Goal: Task Accomplishment & Management: Manage account settings

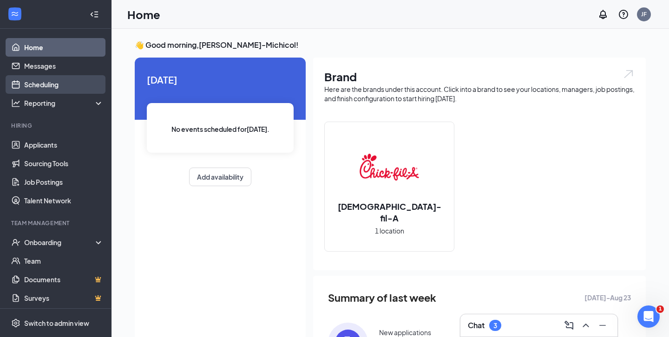
click at [33, 93] on link "Scheduling" at bounding box center [63, 84] width 79 height 19
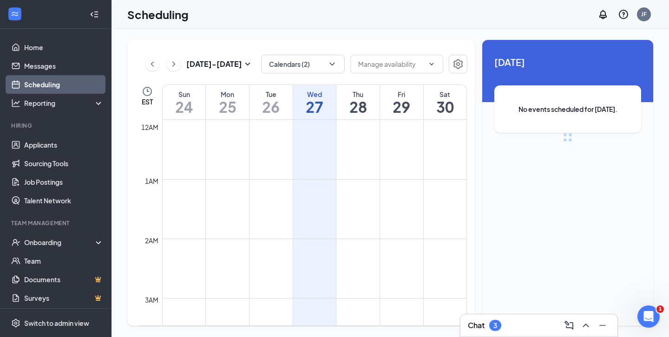
scroll to position [457, 0]
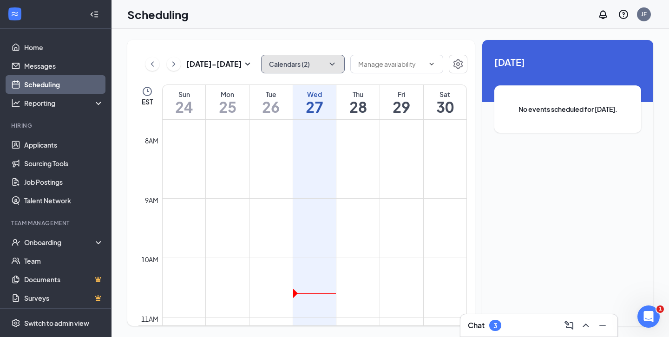
click at [331, 58] on button "Calendars (2)" at bounding box center [303, 64] width 84 height 19
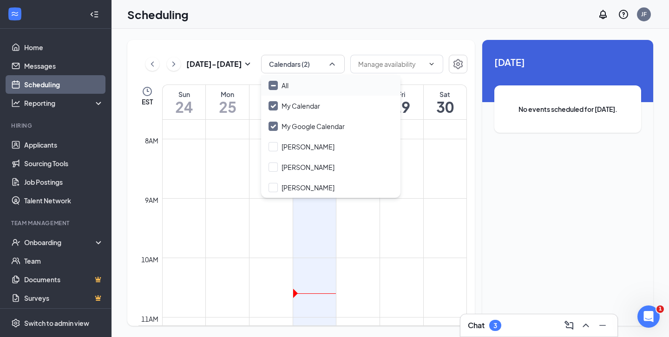
click at [298, 88] on div "All" at bounding box center [330, 85] width 139 height 20
checkbox input "true"
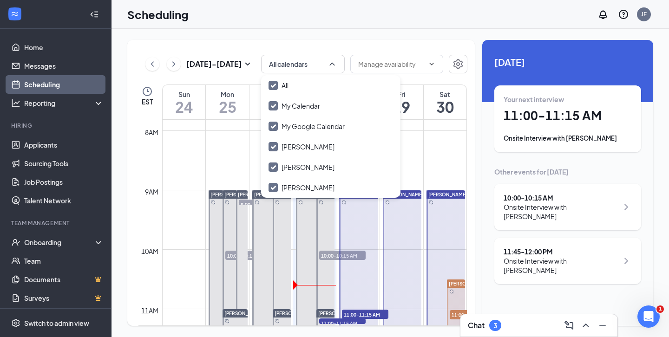
scroll to position [466, 0]
click at [545, 206] on div "Onsite Interview with [PERSON_NAME]" at bounding box center [561, 212] width 115 height 19
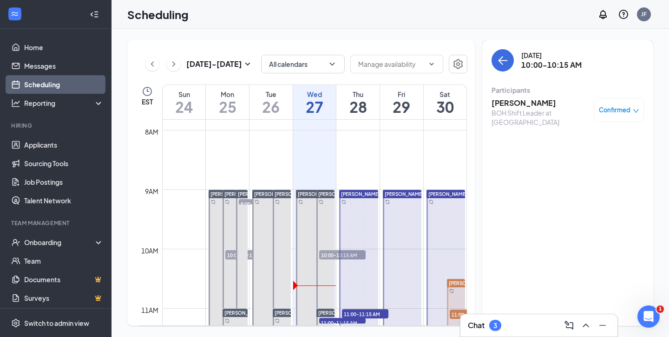
click at [522, 104] on h3 "[PERSON_NAME]" at bounding box center [541, 103] width 98 height 10
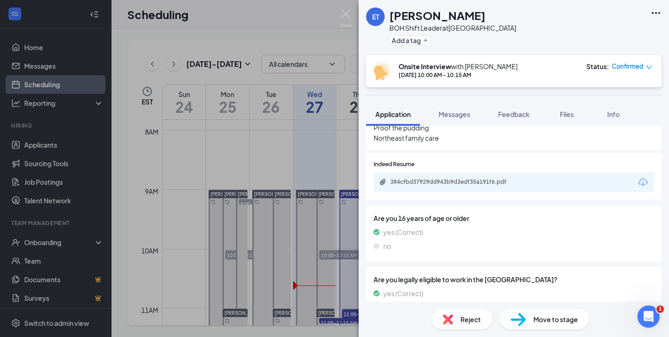
scroll to position [251, 0]
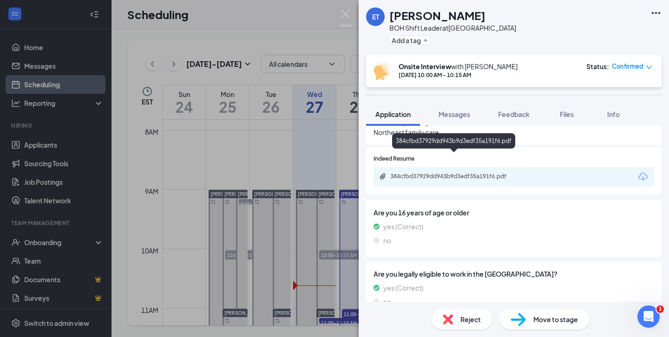
click at [470, 173] on div "384cfbd37929dd943b9d3edf35a191f6.pdf" at bounding box center [455, 176] width 130 height 7
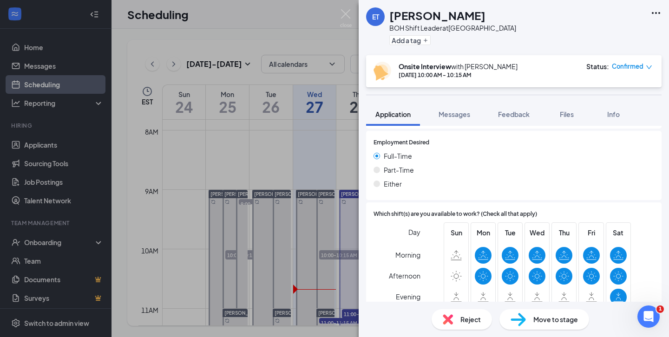
scroll to position [622, 0]
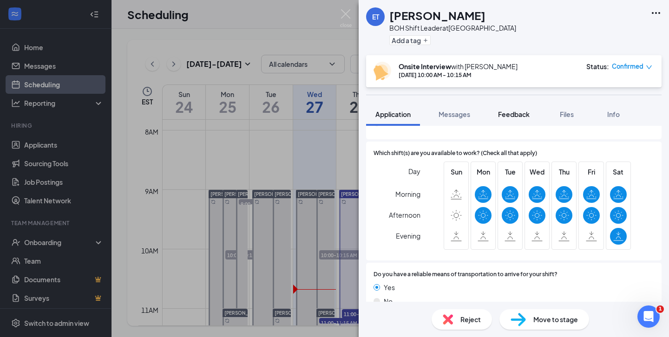
click at [521, 114] on span "Feedback" at bounding box center [514, 114] width 32 height 8
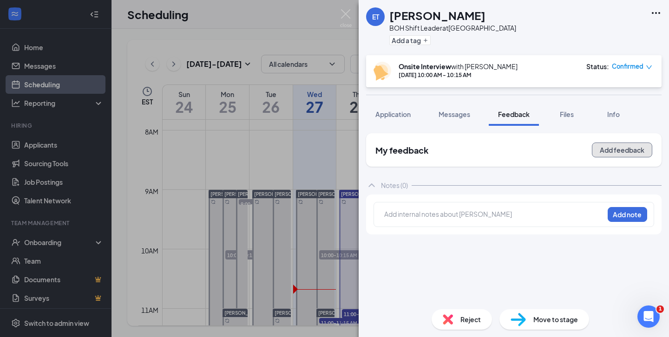
click at [623, 148] on button "Add feedback" at bounding box center [622, 150] width 60 height 15
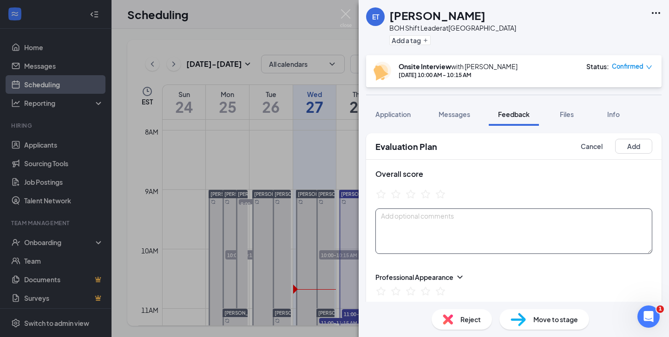
click at [427, 234] on textarea at bounding box center [514, 232] width 277 height 46
click at [406, 227] on textarea "Senior in College- Online at night- [DATE], [DATE]," at bounding box center [514, 232] width 277 height 46
click at [410, 227] on textarea "Senior in College- Online at night- [DATE], [DATE]," at bounding box center [514, 232] width 277 height 46
click at [462, 231] on textarea "Senior in College- Online at night- [DATE], [DATE] & [DATE]," at bounding box center [514, 232] width 277 height 46
click at [459, 230] on textarea "Senior in College- Online at night- [DATE], [DATE] & [DATE]," at bounding box center [514, 232] width 277 height 46
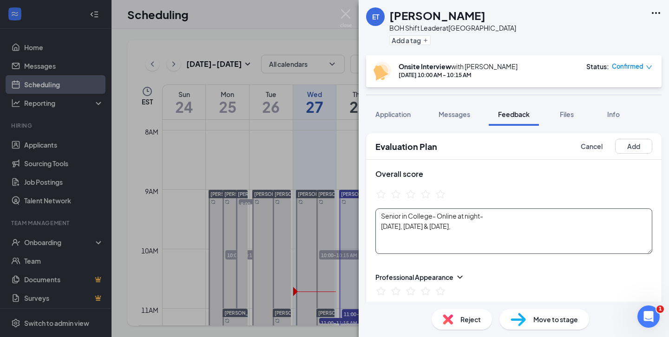
click at [468, 227] on textarea "Senior in College- Online at night- [DATE], [DATE] & [DATE]," at bounding box center [514, 232] width 277 height 46
click at [450, 226] on textarea "Senior in College- Online at night- [DATE], [DATE] & [DATE]," at bounding box center [514, 232] width 277 height 46
click at [483, 228] on textarea "Senior in College- Online at night- [DATE], [DATE] & [DATE]," at bounding box center [514, 232] width 277 height 46
click at [451, 228] on textarea "Senior in College- Online at night- [DATE], [DATE] & [DATE], open-5pm- [DATE]-S…" at bounding box center [514, 232] width 277 height 46
click at [551, 229] on textarea "Senior in College- Online at night- [DATE], [DATE] & [DATE], open-5pm- [DATE]-S…" at bounding box center [514, 232] width 277 height 46
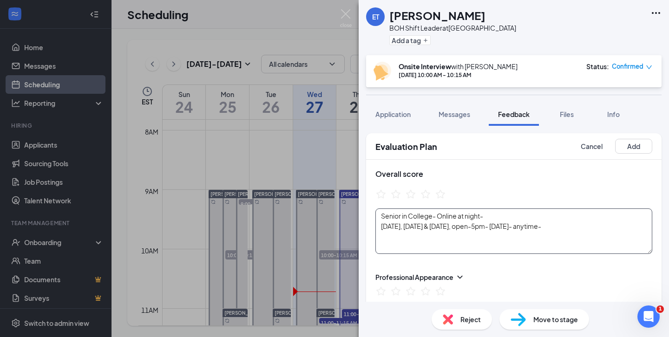
click at [520, 227] on textarea "Senior in College- Online at night- [DATE], [DATE] & [DATE], open-5pm- [DATE]- …" at bounding box center [514, 232] width 277 height 46
click at [518, 226] on textarea "Senior in College- Online at night- [DATE], [DATE] & [DATE], open-5pm- [DATE]-[…" at bounding box center [514, 232] width 277 height 46
click at [622, 229] on textarea "Senior in College- Online at night- [DATE], [DATE] & [DATE], open-5pm-( [DATE]-…" at bounding box center [514, 232] width 277 height 46
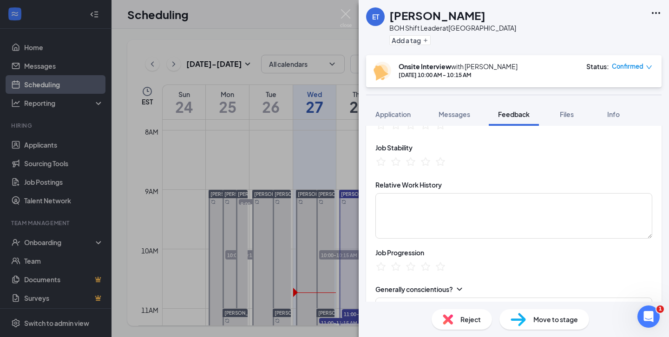
scroll to position [273, 0]
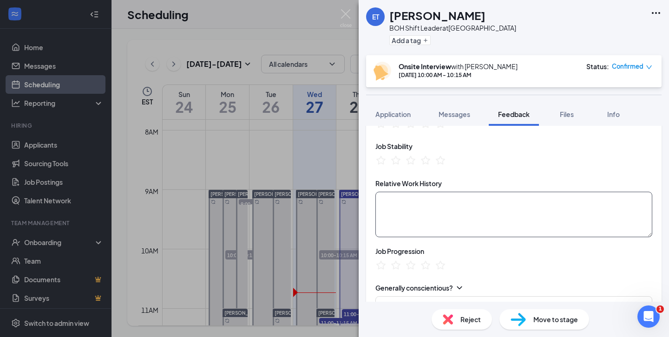
type textarea "Senior in College- Online at night- [DATE], [DATE] & [DATE], open-5pm-( [DATE]-…"
click at [451, 211] on textarea at bounding box center [514, 215] width 277 height 46
click at [434, 200] on textarea "Shift leader to at Mc-" at bounding box center [514, 215] width 277 height 46
click at [499, 196] on textarea "Shift leader to at FOH Mc-" at bounding box center [514, 215] width 277 height 46
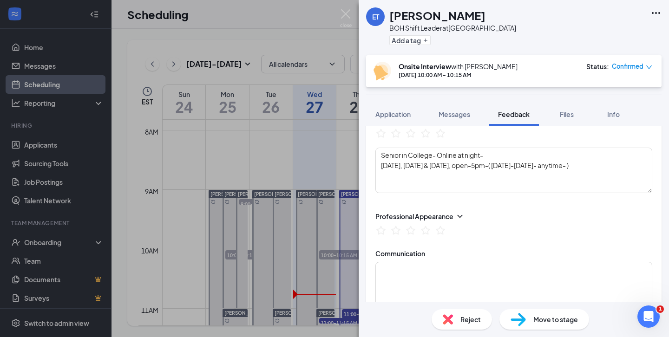
scroll to position [0, 0]
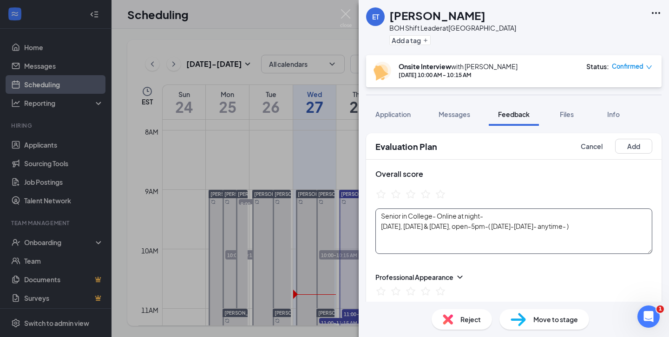
type textarea "Shift leader to at FOH Mc- Social Work Supervisor-"
click at [502, 216] on textarea "Senior in College- Online at night- [DATE], [DATE] & [DATE], open-5pm-( [DATE]-…" at bounding box center [514, 232] width 277 height 46
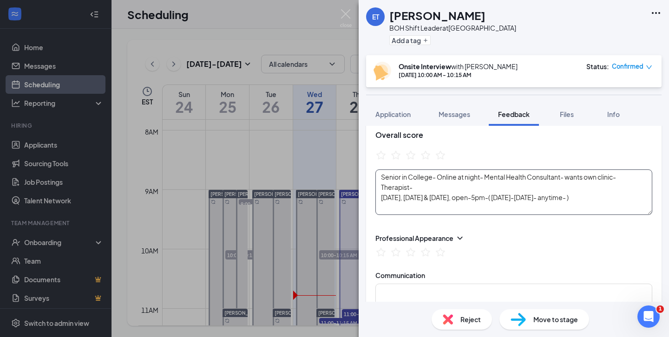
scroll to position [60, 0]
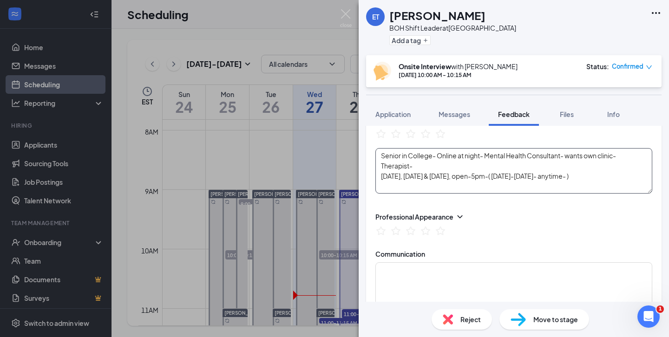
click at [644, 181] on textarea "Senior in College- Online at night- Mental Health Consultant- wants own clinic-…" at bounding box center [514, 171] width 277 height 46
click at [452, 189] on textarea "Senior in College- Online at night- Mental Health Consultant- wants own clinic-…" at bounding box center [514, 171] width 277 height 46
click at [443, 189] on textarea "Senior in College- Online at night- Mental Health Consultant- wants own clinic-…" at bounding box center [514, 171] width 277 height 46
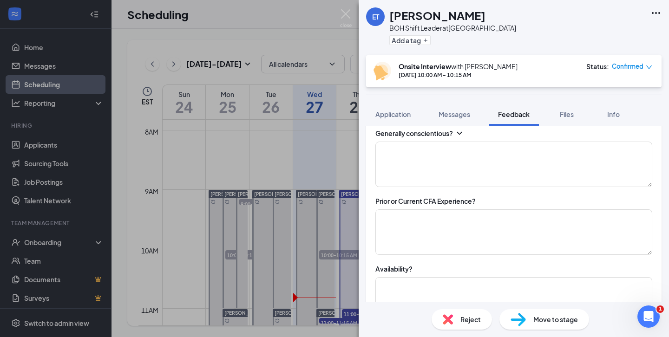
scroll to position [434, 0]
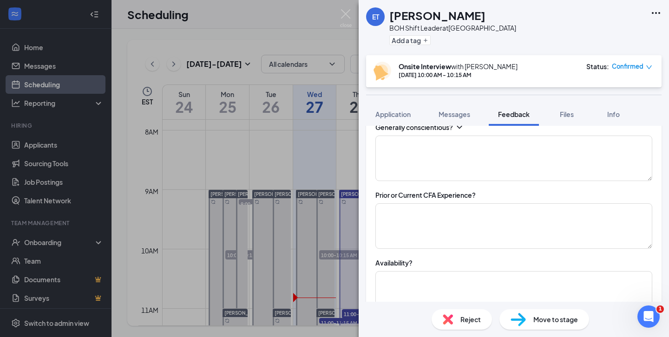
type textarea "Senior in College- Online at night- Mental Health Consultant- wants own clinic-…"
click at [456, 218] on textarea at bounding box center [514, 227] width 277 height 46
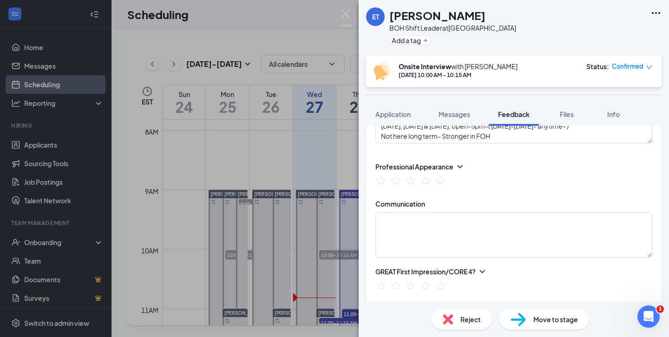
scroll to position [0, 0]
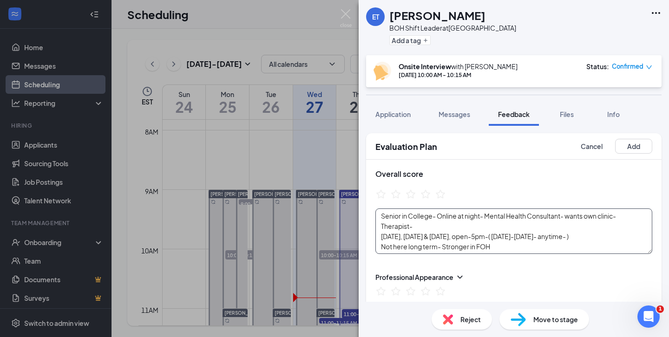
type textarea "No"
drag, startPoint x: 383, startPoint y: 237, endPoint x: 620, endPoint y: 235, distance: 237.1
click at [620, 235] on textarea "Senior in College- Online at night- Mental Health Consultant- wants own clinic-…" at bounding box center [514, 232] width 277 height 46
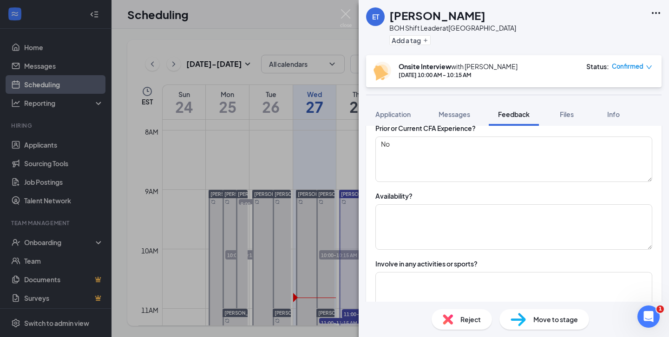
scroll to position [511, 0]
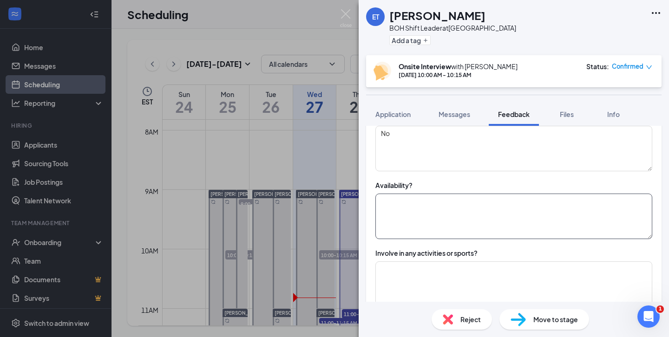
click at [490, 228] on textarea at bounding box center [514, 217] width 277 height 46
paste textarea "[DATE], [DATE] & [DATE], open-5pm-( [DATE]-[DATE]- anytime- )"
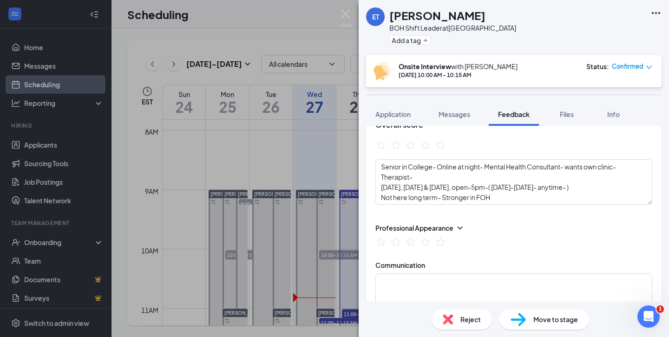
scroll to position [0, 0]
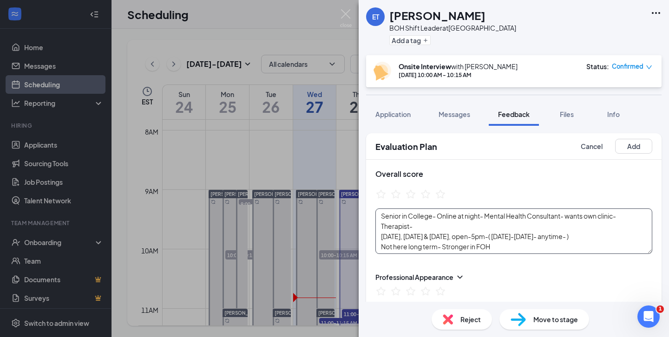
type textarea "[DATE], [DATE] & [DATE], open-5pm-( [DATE]-[DATE]- anytime- )"
drag, startPoint x: 620, startPoint y: 225, endPoint x: 381, endPoint y: 225, distance: 238.9
click at [381, 225] on textarea "Senior in College- Online at night- Mental Health Consultant- wants own clinic-…" at bounding box center [514, 232] width 277 height 46
type textarea "Senior in College- Online at night- Mental Health Consultant- wants own clinic-…"
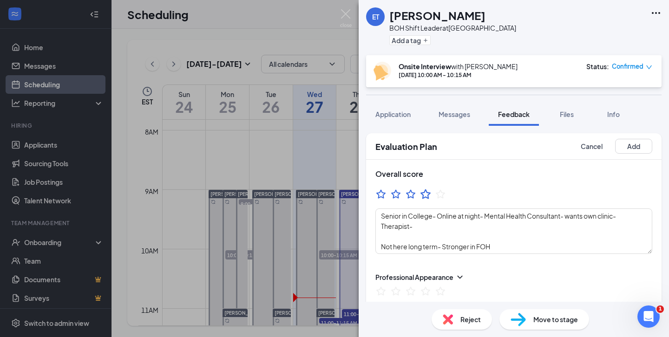
click at [429, 195] on icon "StarBorder" at bounding box center [426, 194] width 12 height 12
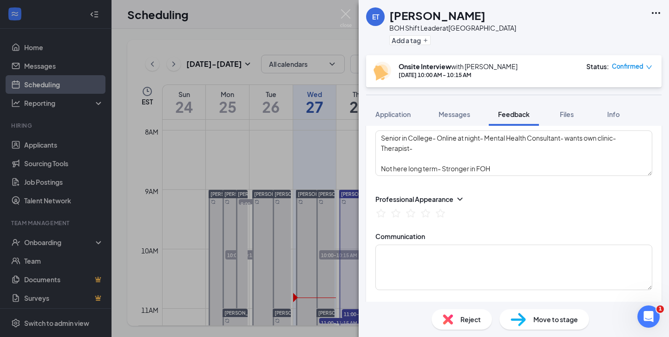
scroll to position [88, 0]
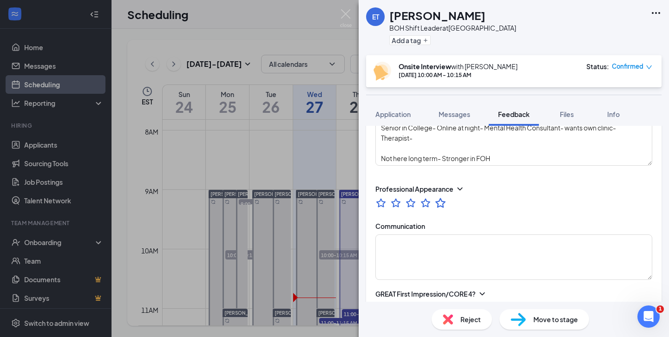
click at [441, 205] on icon "StarBorder" at bounding box center [441, 203] width 12 height 12
click at [455, 245] on textarea at bounding box center [514, 258] width 277 height 46
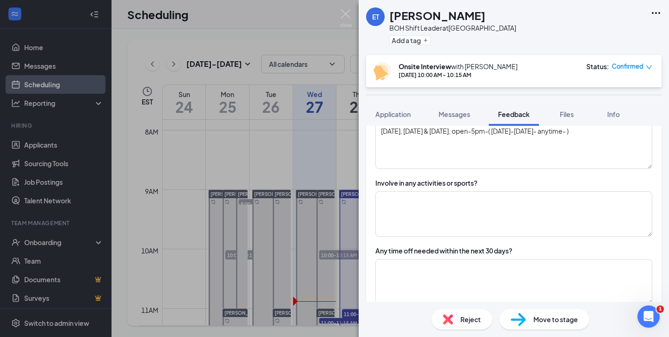
scroll to position [586, 0]
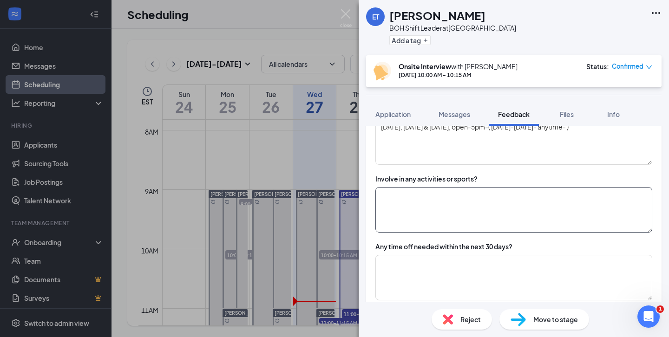
type textarea "Very articulate-"
click at [466, 205] on textarea at bounding box center [514, 210] width 277 height 46
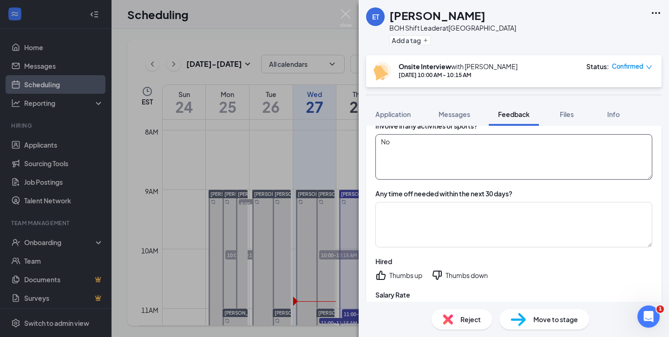
scroll to position [648, 0]
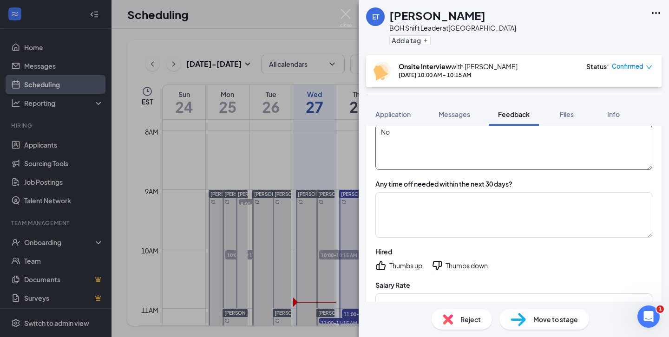
type textarea "No"
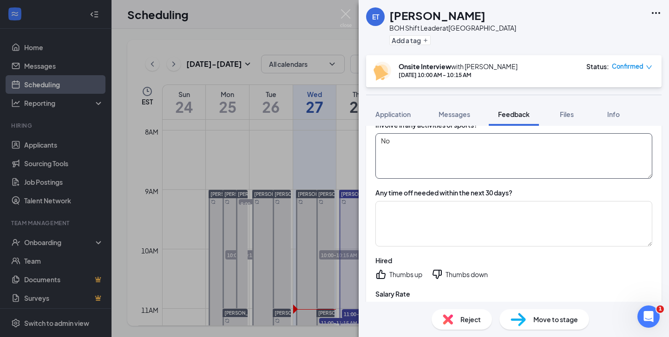
scroll to position [631, 0]
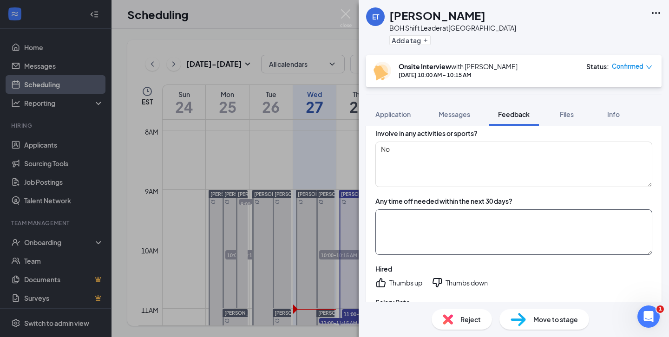
click at [430, 232] on textarea at bounding box center [514, 233] width 277 height 46
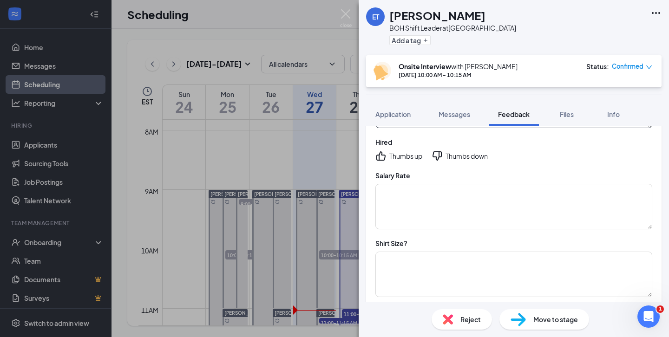
scroll to position [754, 0]
type textarea "[DATE]-[DATE]- Family Maybe around [DATE] for 4 days."
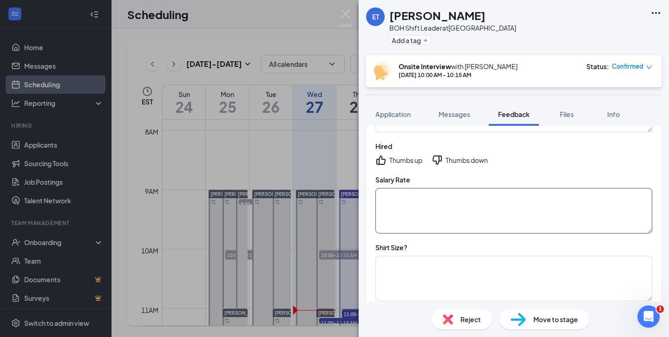
click at [452, 215] on textarea at bounding box center [514, 211] width 277 height 46
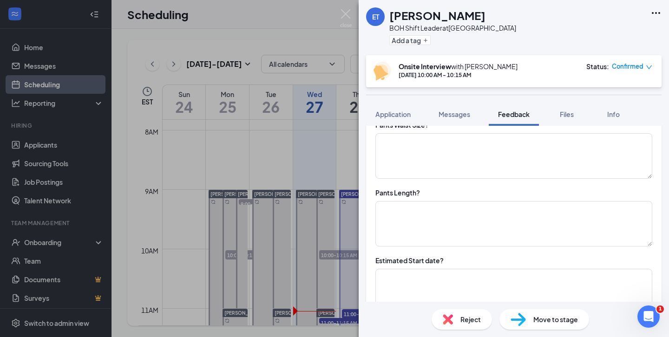
scroll to position [1045, 0]
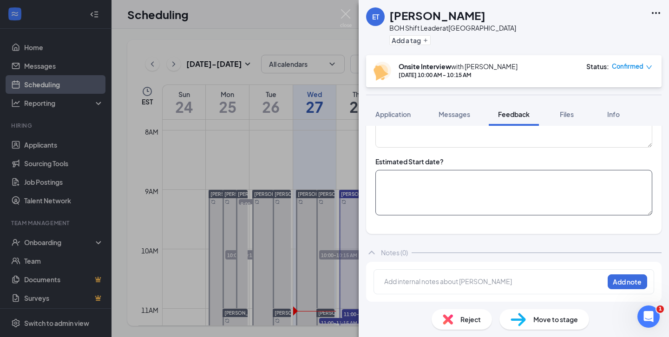
type textarea "$18-$19"
click at [446, 190] on textarea at bounding box center [514, 193] width 277 height 46
click at [381, 177] on textarea "09/08)" at bounding box center [514, 193] width 277 height 46
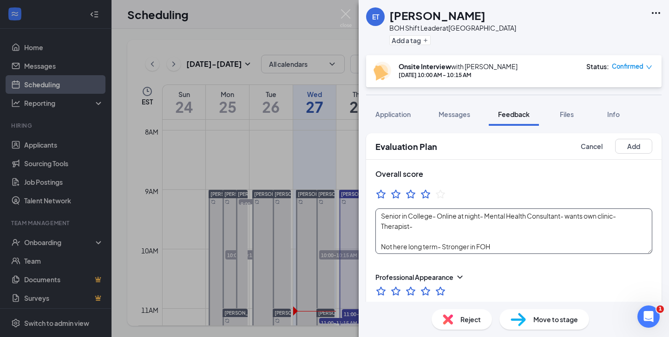
scroll to position [0, 0]
type textarea "(09/08)"
click at [634, 152] on button "Add" at bounding box center [633, 146] width 37 height 15
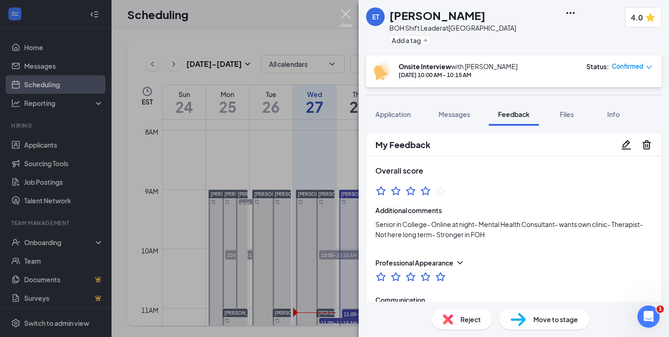
click at [347, 19] on img at bounding box center [346, 18] width 12 height 18
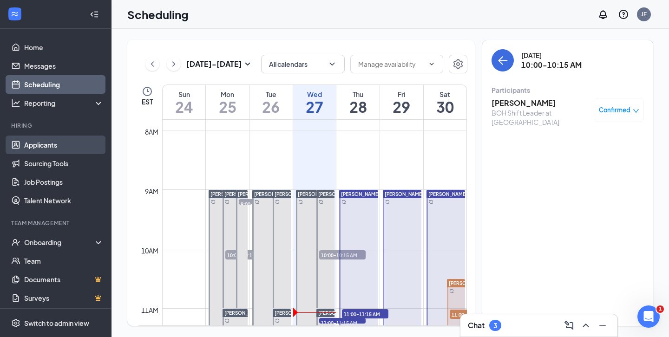
click at [52, 141] on link "Applicants" at bounding box center [63, 145] width 79 height 19
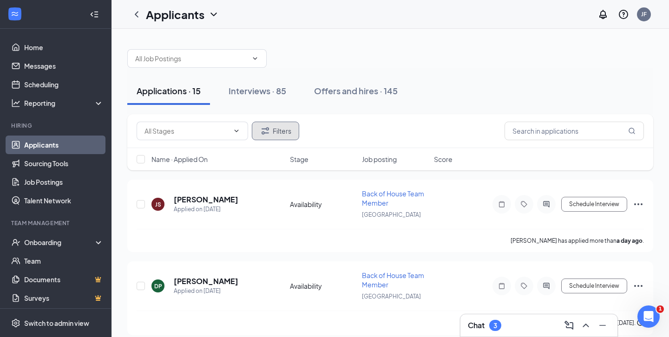
click at [279, 133] on button "Filters" at bounding box center [275, 131] width 47 height 19
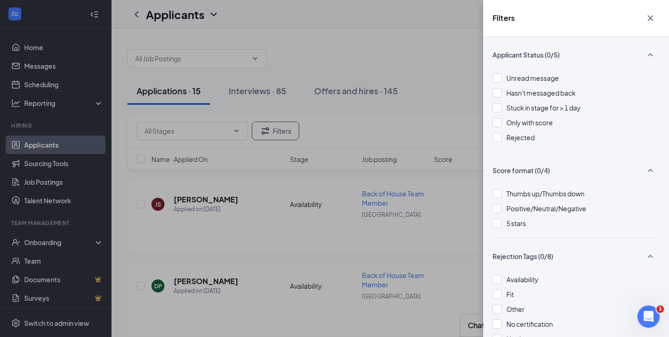
click at [322, 116] on div "Filters Applicant Status (0/5) Unread message Hasn't messaged back Stuck in sta…" at bounding box center [334, 168] width 669 height 337
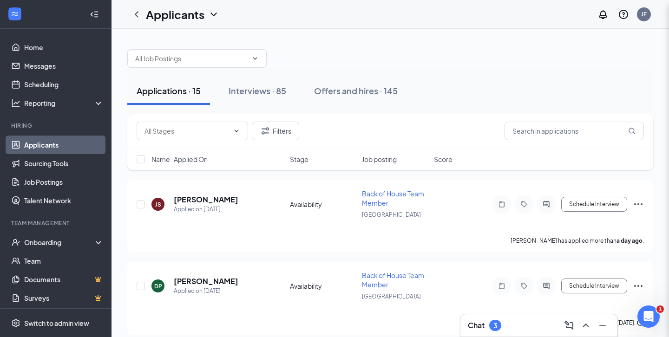
click at [229, 138] on span at bounding box center [193, 131] width 112 height 19
click at [231, 130] on span at bounding box center [235, 130] width 9 height 7
click at [209, 60] on input "text" at bounding box center [191, 58] width 112 height 10
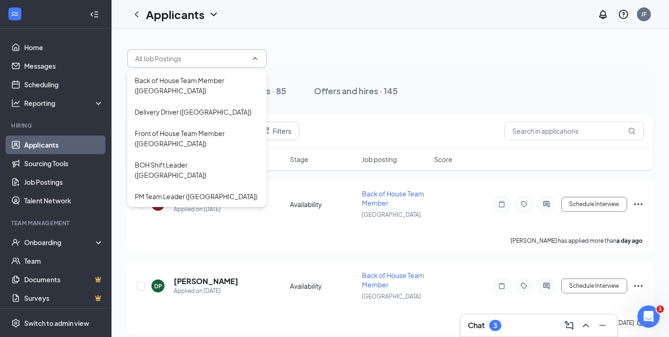
click at [209, 60] on input "text" at bounding box center [191, 58] width 112 height 10
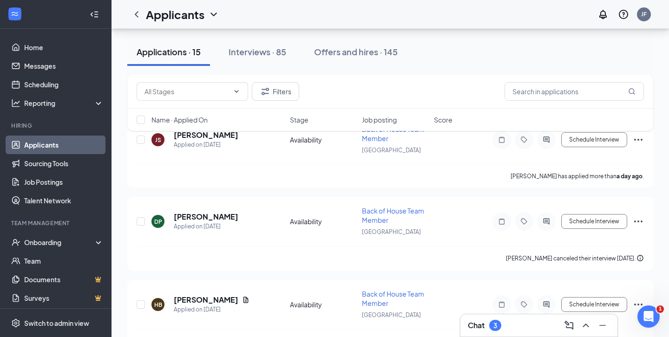
scroll to position [80, 0]
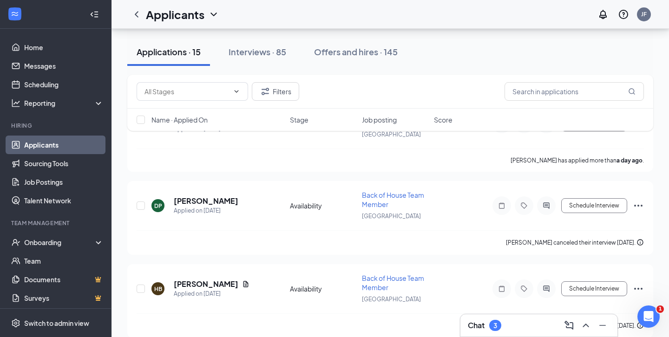
click at [298, 119] on span "Stage" at bounding box center [299, 119] width 19 height 9
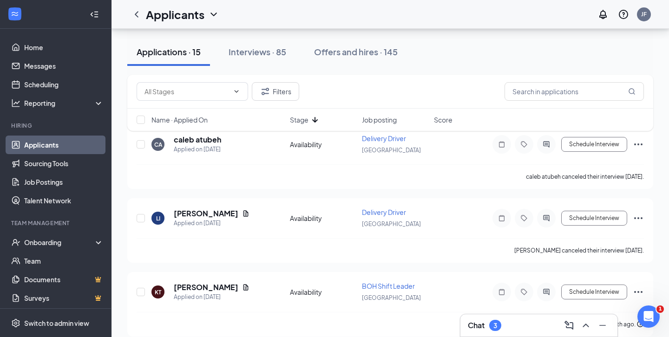
scroll to position [60, 0]
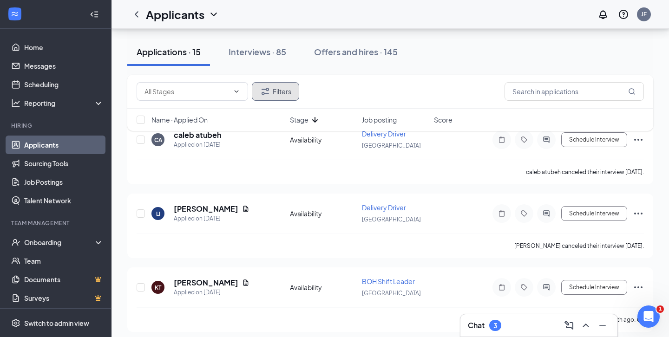
click at [282, 91] on button "Filters" at bounding box center [275, 91] width 47 height 19
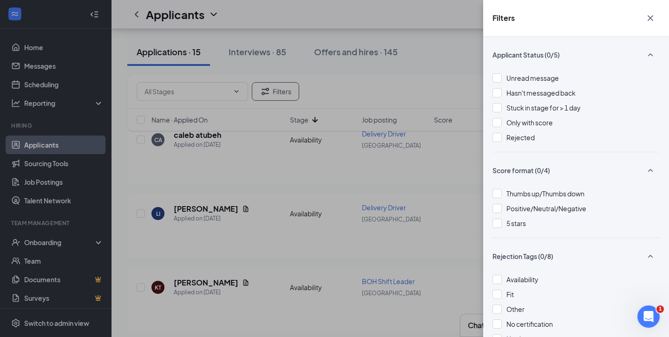
click at [325, 90] on div "Filters Applicant Status (0/5) Unread message Hasn't messaged back Stuck in sta…" at bounding box center [334, 168] width 669 height 337
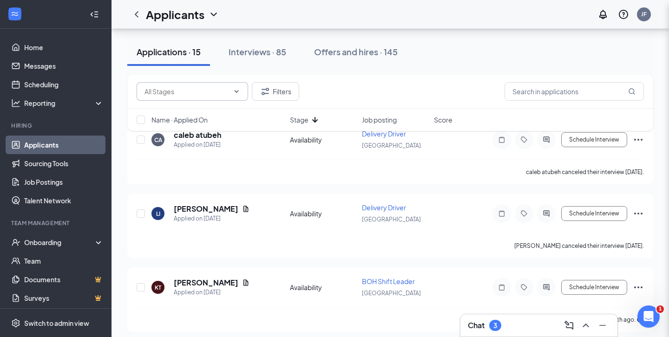
click at [238, 90] on icon "ChevronDown" at bounding box center [236, 91] width 7 height 7
click at [185, 114] on div "Availability (15)" at bounding box center [166, 114] width 44 height 10
type input "Availability (15)"
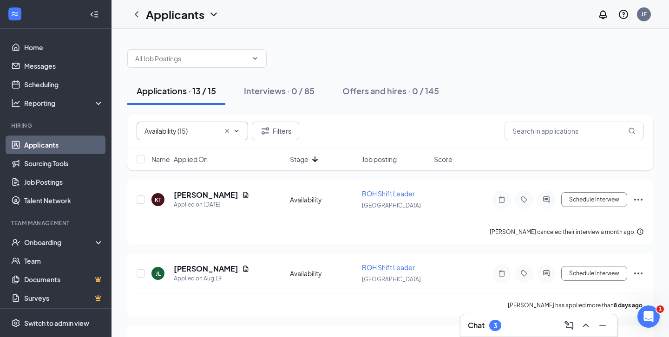
click at [234, 131] on icon "ChevronDown" at bounding box center [236, 130] width 7 height 7
click at [225, 131] on icon "Cross" at bounding box center [227, 130] width 7 height 7
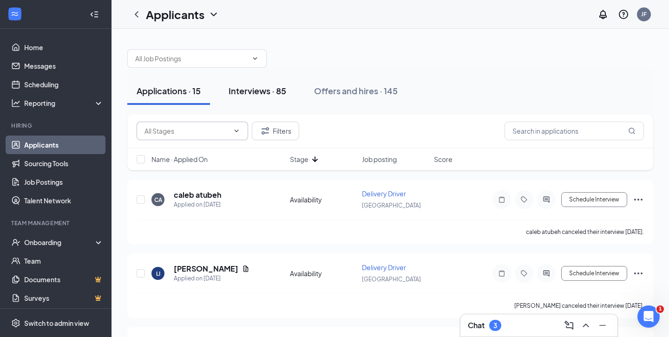
click at [261, 98] on button "Interviews · 85" at bounding box center [257, 91] width 76 height 28
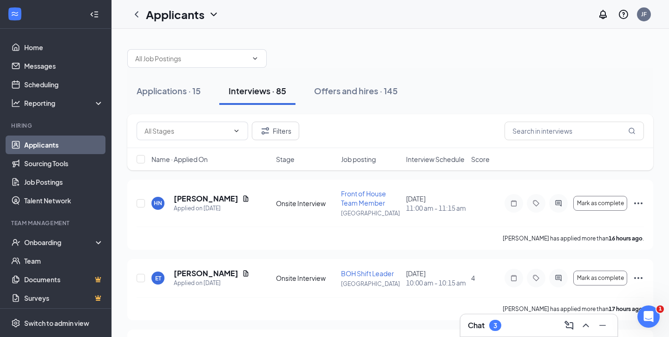
click at [283, 159] on span "Stage" at bounding box center [285, 159] width 19 height 9
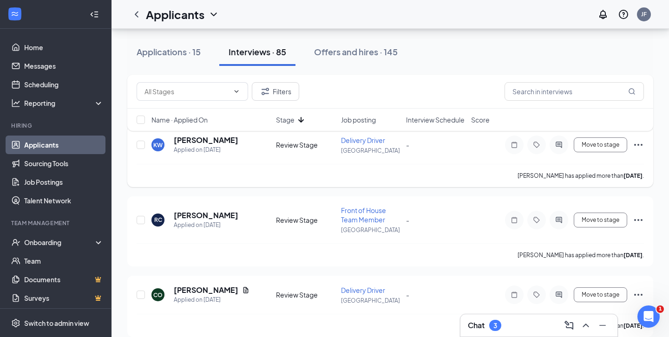
scroll to position [56, 0]
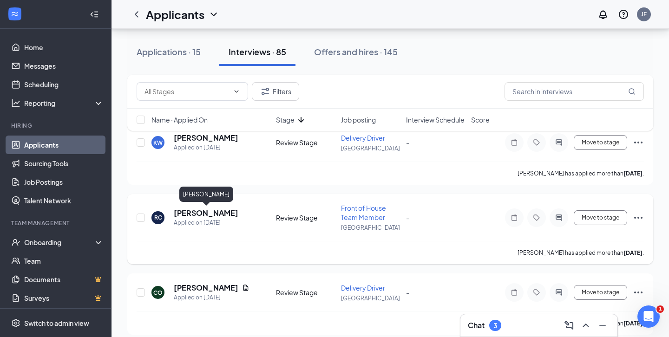
click at [225, 212] on h5 "[PERSON_NAME]" at bounding box center [206, 213] width 65 height 10
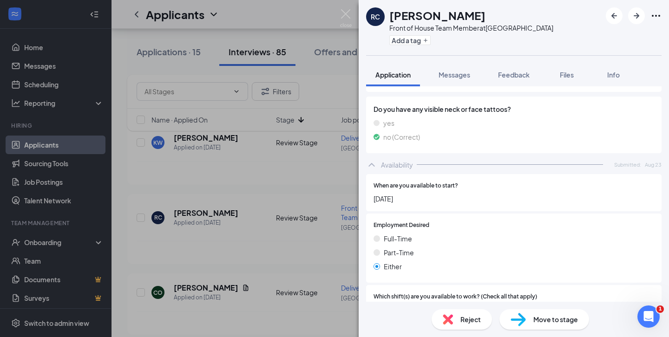
scroll to position [541, 0]
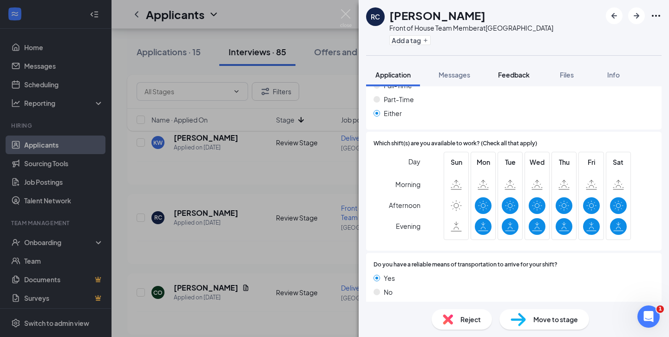
click at [496, 72] on button "Feedback" at bounding box center [514, 74] width 50 height 23
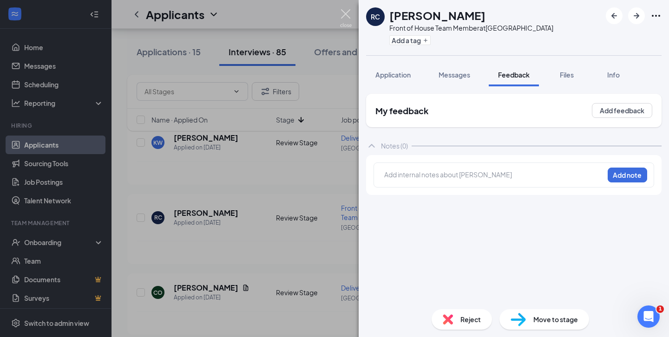
click at [343, 14] on img at bounding box center [346, 18] width 12 height 18
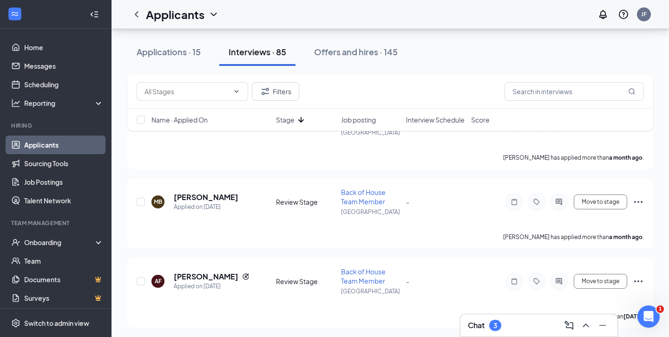
scroll to position [79, 0]
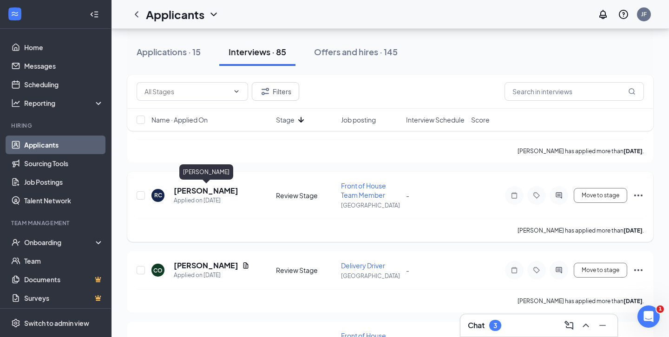
click at [195, 191] on h5 "[PERSON_NAME]" at bounding box center [206, 191] width 65 height 10
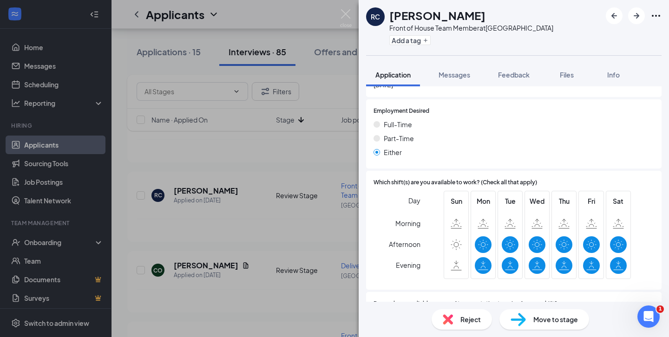
scroll to position [541, 0]
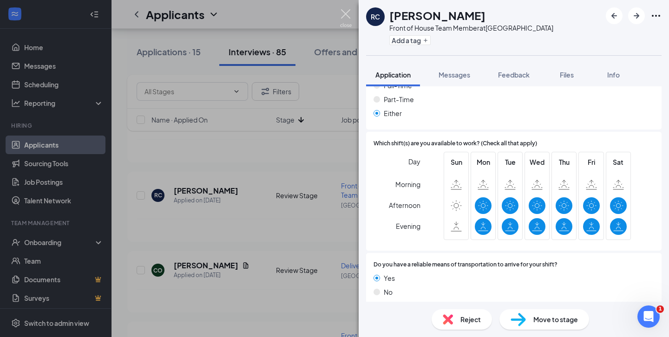
click at [347, 12] on img at bounding box center [346, 18] width 12 height 18
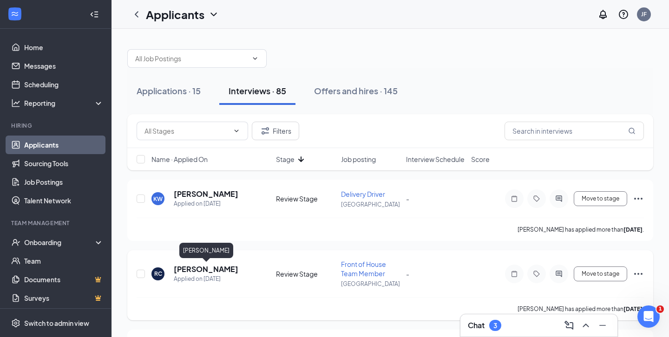
click at [226, 270] on h5 "[PERSON_NAME]" at bounding box center [206, 269] width 65 height 10
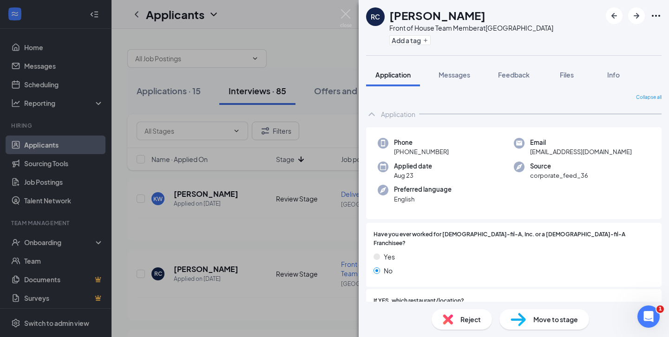
click at [280, 254] on div "RC [PERSON_NAME] Front of House Team Member at [GEOGRAPHIC_DATA] Add a tag Appl…" at bounding box center [334, 168] width 669 height 337
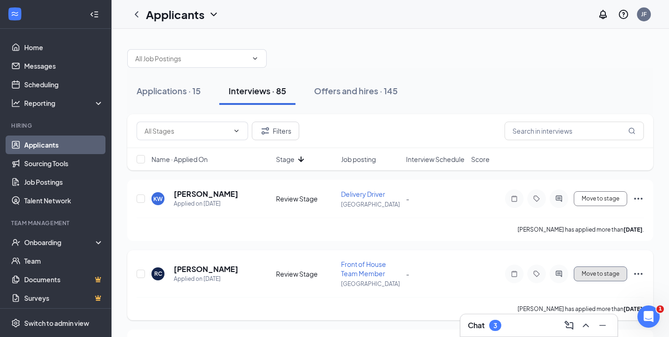
click at [609, 275] on span "Move to stage" at bounding box center [601, 274] width 38 height 7
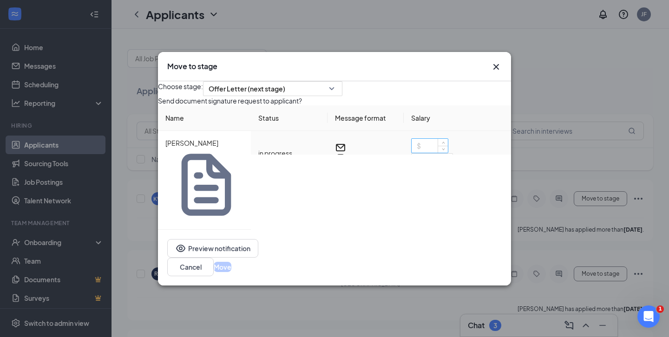
click at [423, 153] on input at bounding box center [430, 146] width 36 height 14
type input "12"
click at [231, 262] on button "Move" at bounding box center [223, 267] width 18 height 10
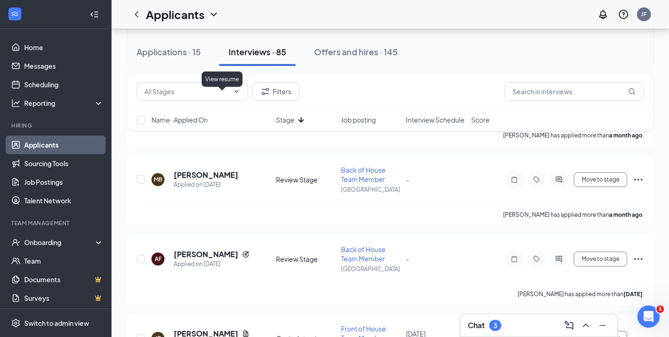
scroll to position [286, 0]
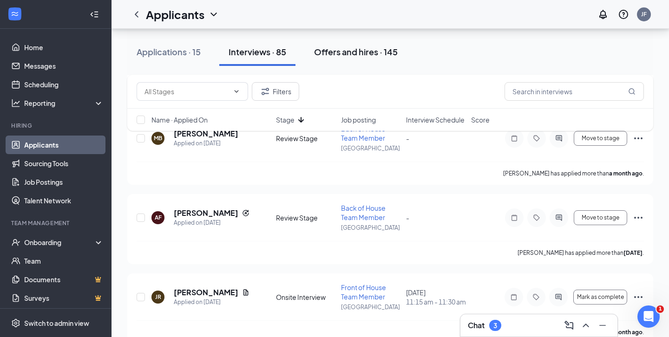
click at [342, 49] on div "Offers and hires · 145" at bounding box center [356, 52] width 84 height 12
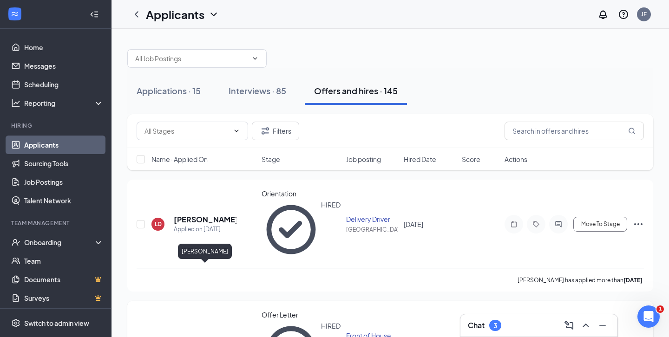
click at [191, 336] on h5 "[PERSON_NAME]" at bounding box center [205, 341] width 63 height 10
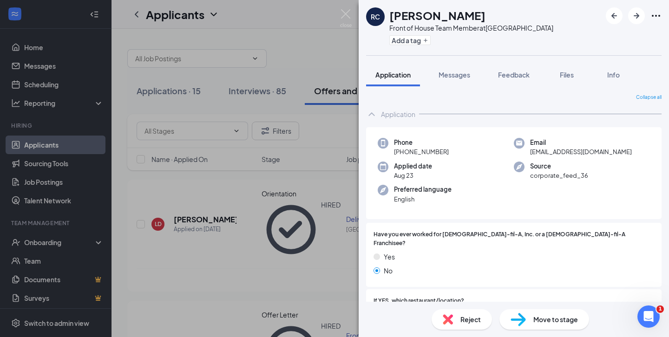
click at [227, 288] on div "RC [PERSON_NAME] Front of House Team Member at [GEOGRAPHIC_DATA] Add a tag Appl…" at bounding box center [334, 168] width 669 height 337
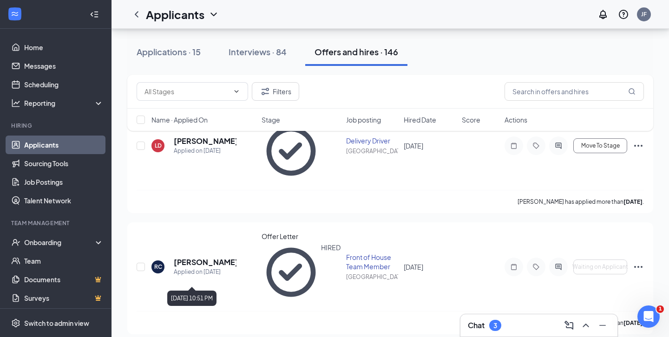
scroll to position [80, 0]
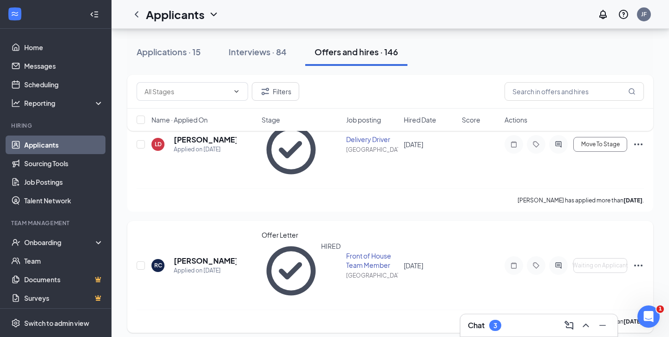
click at [639, 265] on icon "Ellipses" at bounding box center [639, 266] width 8 height 2
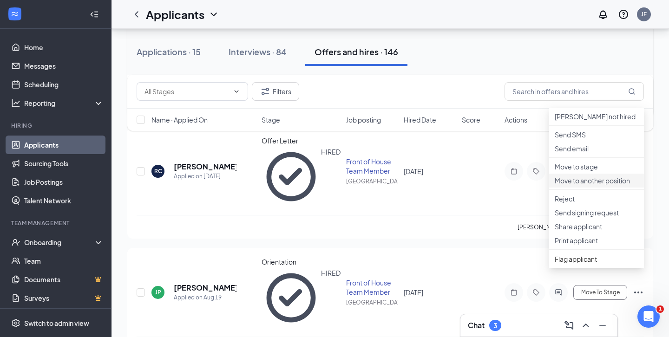
scroll to position [171, 0]
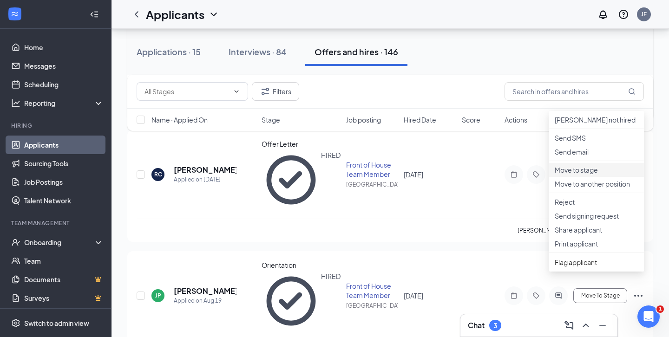
click at [577, 175] on p "Move to stage" at bounding box center [597, 169] width 84 height 9
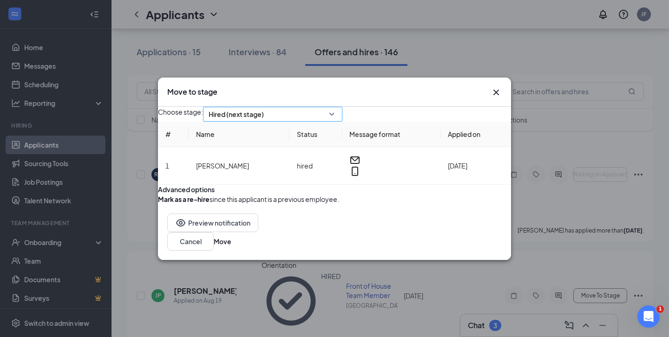
click at [329, 107] on span "Hired (next stage)" at bounding box center [269, 119] width 120 height 25
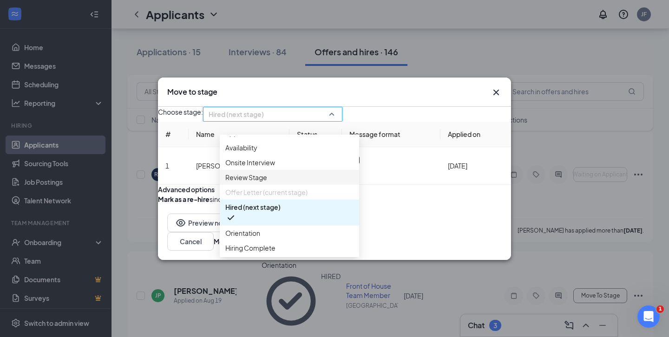
scroll to position [53, 0]
click at [214, 251] on button "Cancel" at bounding box center [190, 241] width 46 height 19
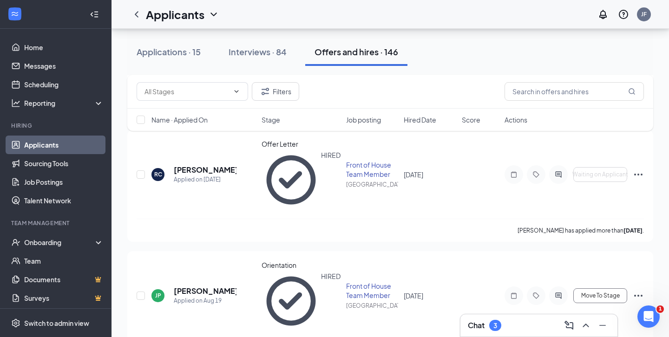
click at [494, 322] on div "3" at bounding box center [495, 325] width 12 height 11
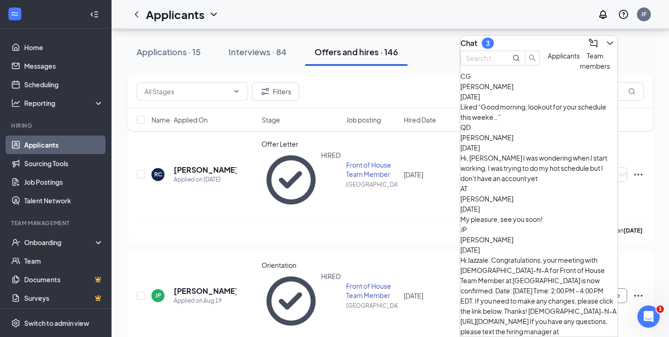
click at [537, 149] on div "[PERSON_NAME] [DATE]" at bounding box center [539, 142] width 157 height 20
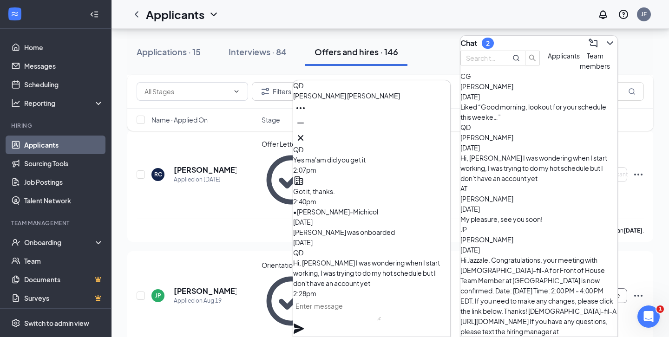
click at [372, 316] on textarea at bounding box center [337, 310] width 88 height 22
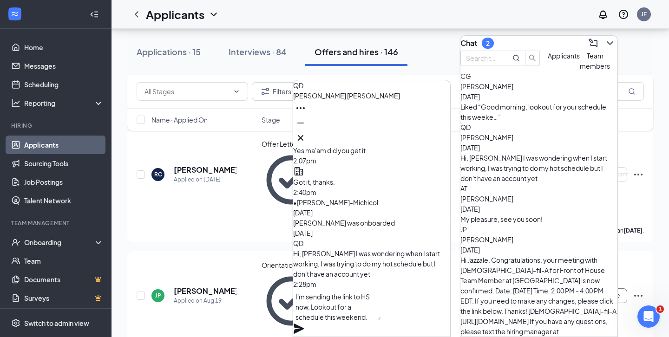
type textarea "I'm sending the link to HS now. Lookout for a schedule this weekend."
click at [304, 324] on icon "Plane" at bounding box center [299, 329] width 10 height 10
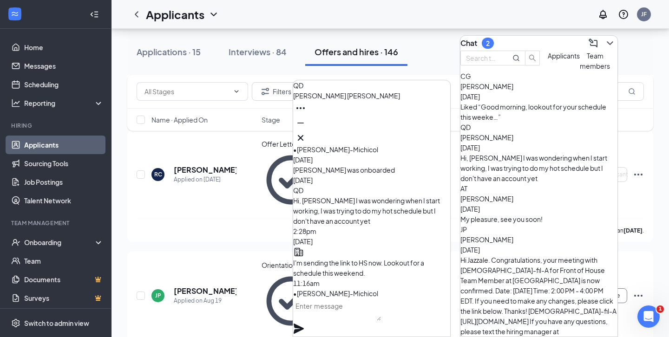
click at [525, 122] on div "Liked “Good morning, lookout for your schedule this weeke…”" at bounding box center [539, 112] width 157 height 20
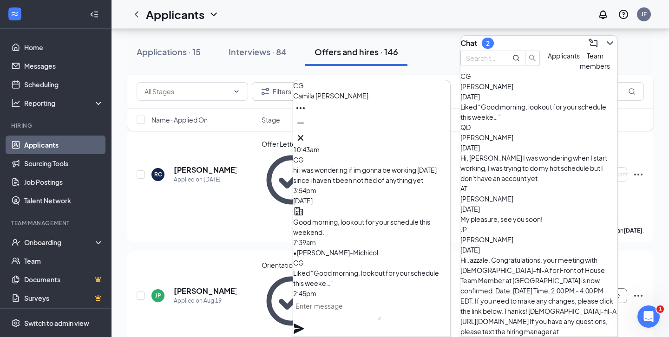
scroll to position [195, 0]
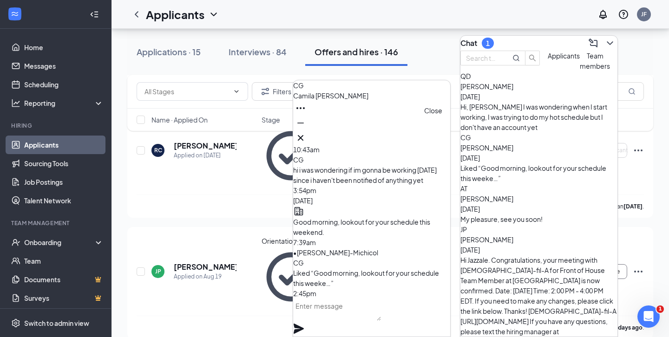
click at [306, 136] on icon "Cross" at bounding box center [300, 137] width 11 height 11
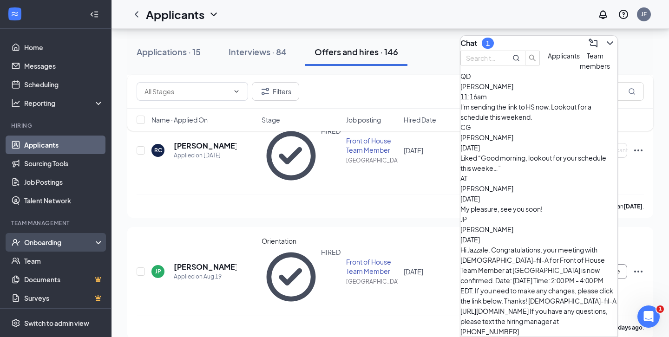
click at [44, 246] on div "Onboarding" at bounding box center [60, 242] width 72 height 9
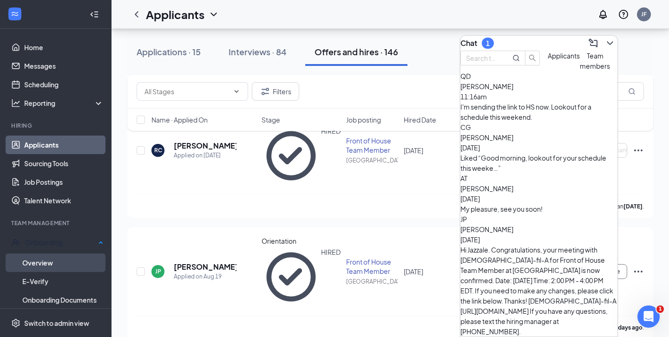
click at [41, 261] on link "Overview" at bounding box center [62, 263] width 81 height 19
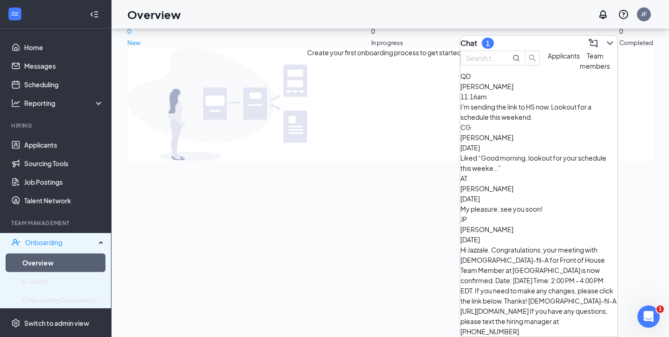
scroll to position [42, 0]
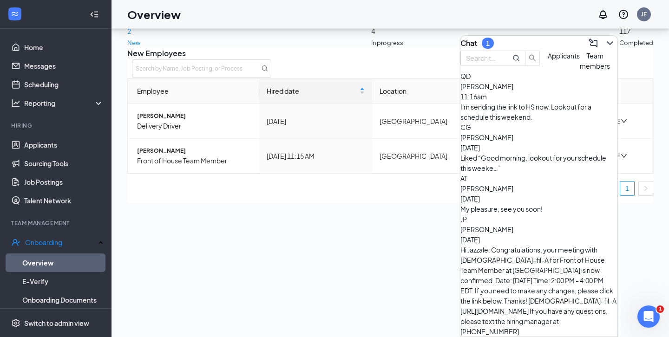
click at [502, 158] on div "Liked “Good morning, lookout for your schedule this weeke…”" at bounding box center [539, 163] width 157 height 20
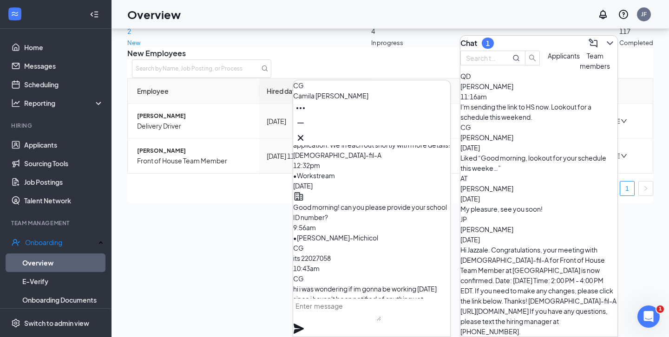
scroll to position [-120, 0]
click at [605, 44] on icon "ChevronDown" at bounding box center [610, 43] width 11 height 11
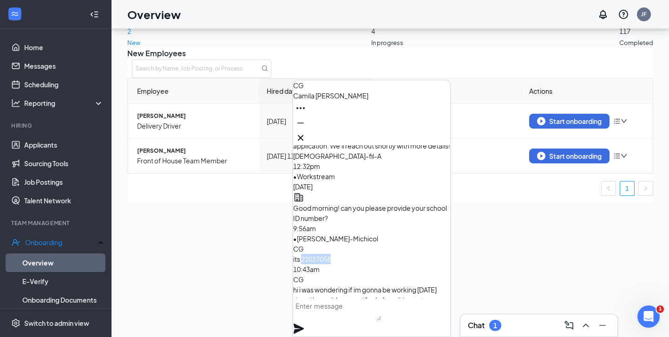
drag, startPoint x: 333, startPoint y: 212, endPoint x: 372, endPoint y: 211, distance: 39.5
click at [372, 244] on div "CG its 22027058" at bounding box center [371, 254] width 157 height 20
copy span "22027058"
click at [306, 138] on icon "Cross" at bounding box center [300, 137] width 11 height 11
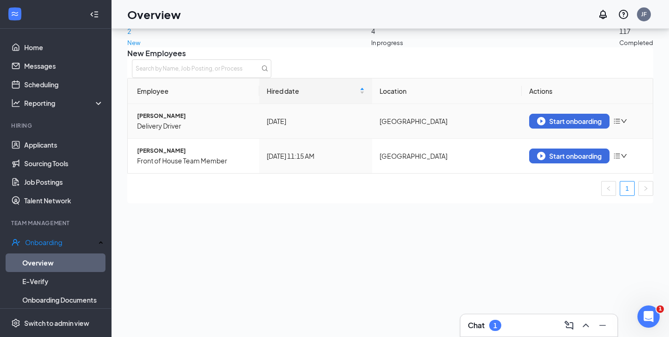
scroll to position [0, 0]
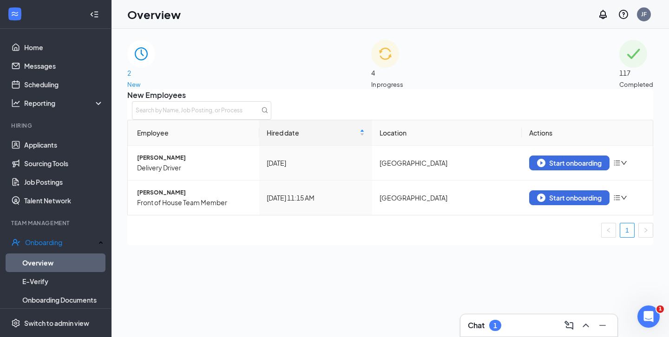
click at [390, 85] on div "4 In progress" at bounding box center [387, 64] width 32 height 49
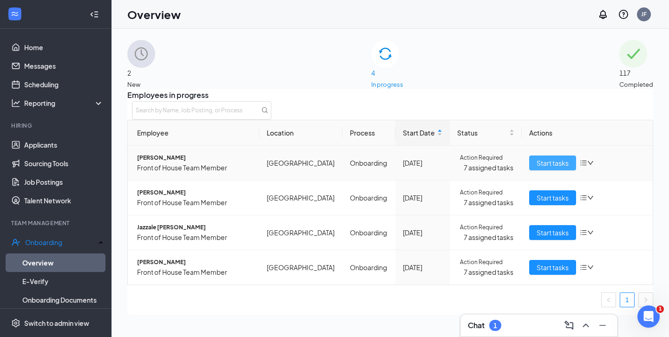
click at [549, 168] on span "Start tasks" at bounding box center [553, 163] width 32 height 10
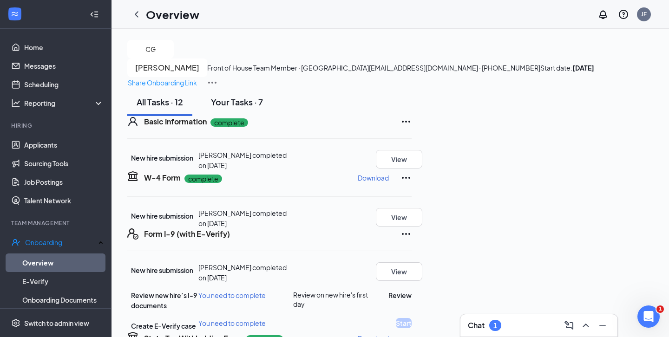
click at [259, 108] on div "Your Tasks · 7" at bounding box center [237, 102] width 52 height 12
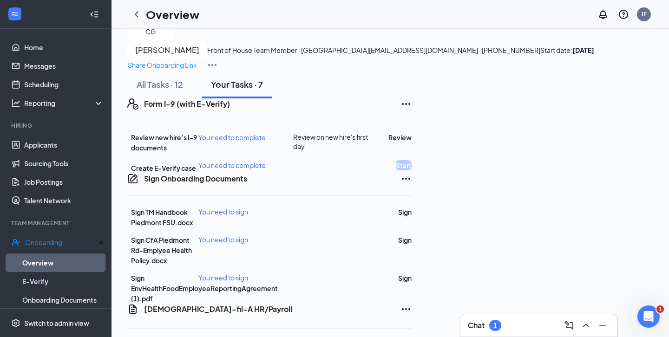
scroll to position [34, 0]
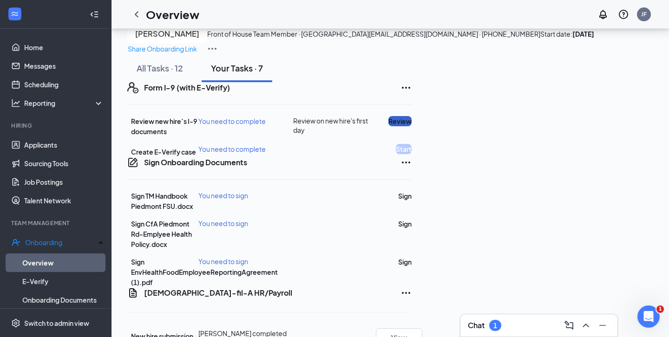
click at [412, 126] on button "Review" at bounding box center [400, 121] width 23 height 10
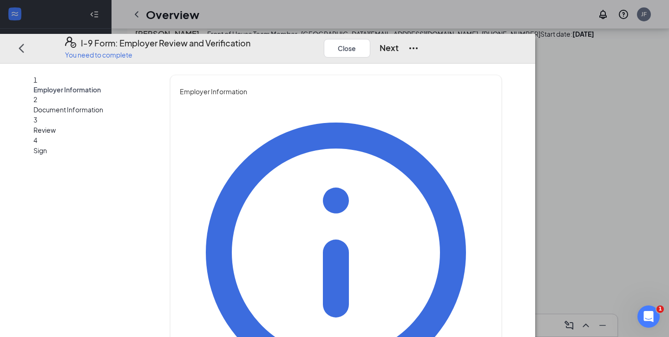
type input "Jeffnye"
type input "[PERSON_NAME]-Michicol"
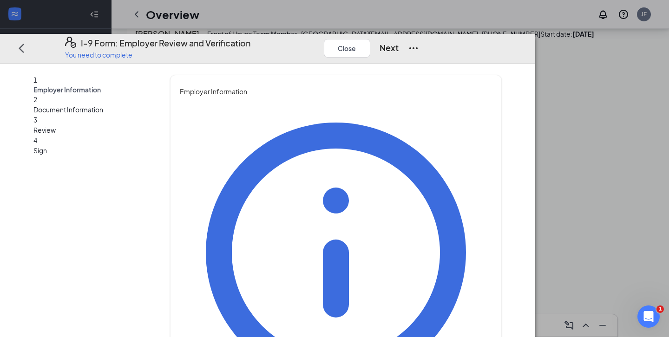
type input "Director"
type input "[EMAIL_ADDRESS][PERSON_NAME][DOMAIN_NAME]"
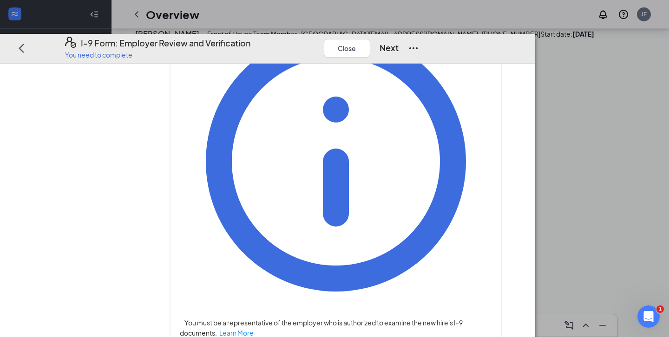
type input "6786517113"
click at [399, 41] on button "Next" at bounding box center [389, 47] width 19 height 13
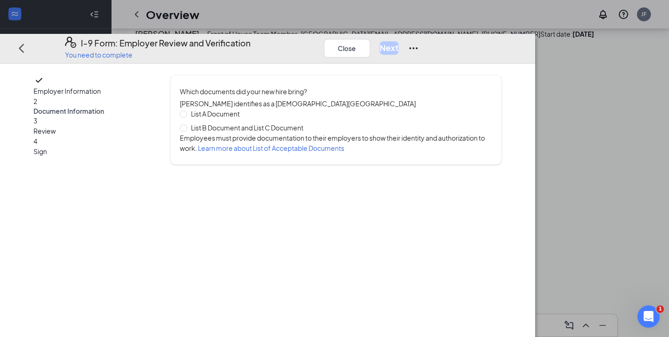
scroll to position [0, 0]
click at [238, 123] on span "List B Document and List C Document" at bounding box center [247, 128] width 120 height 10
click at [186, 124] on input "List B Document and List C Document" at bounding box center [183, 127] width 7 height 7
radio input "true"
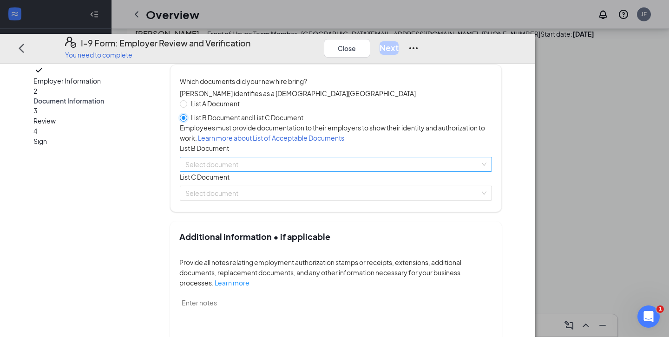
scroll to position [14, 0]
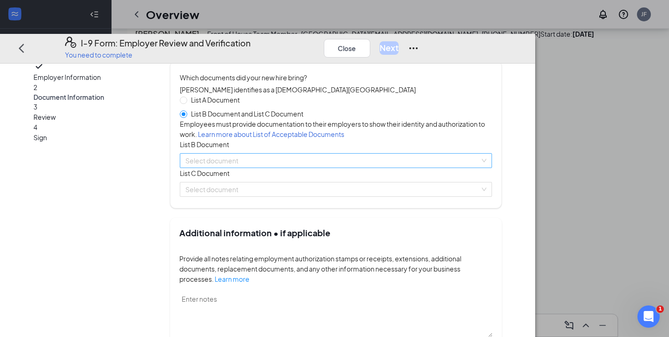
click at [262, 168] on input "search" at bounding box center [332, 161] width 295 height 14
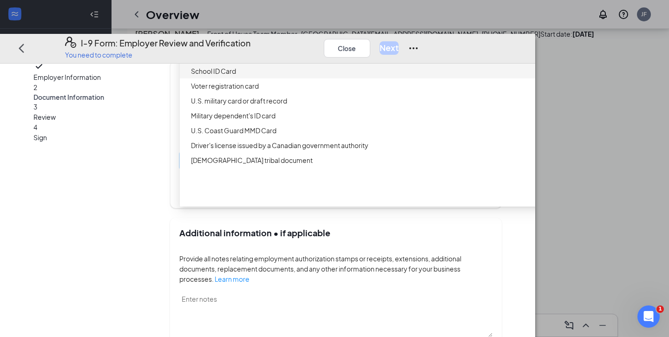
click at [271, 76] on div "School ID Card" at bounding box center [370, 71] width 359 height 10
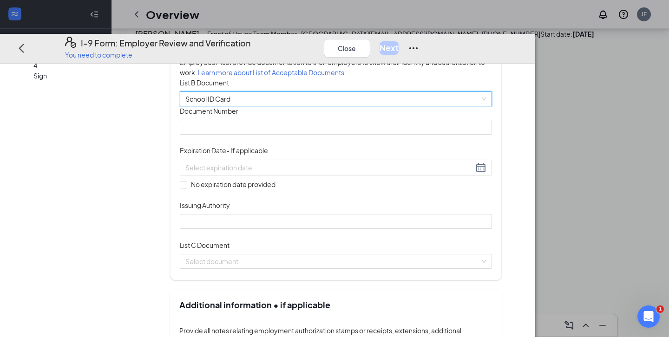
scroll to position [77, 0]
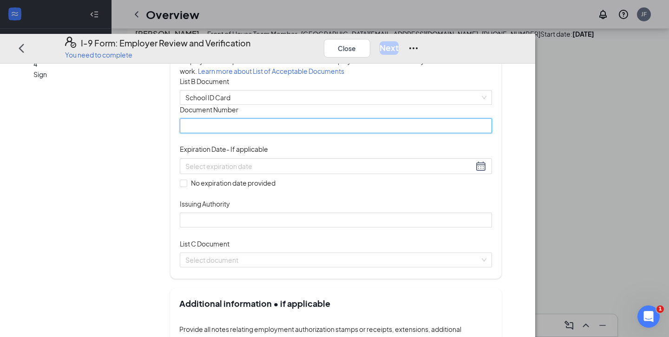
click at [273, 133] on input "Document Number" at bounding box center [336, 126] width 312 height 15
paste input "22027058"
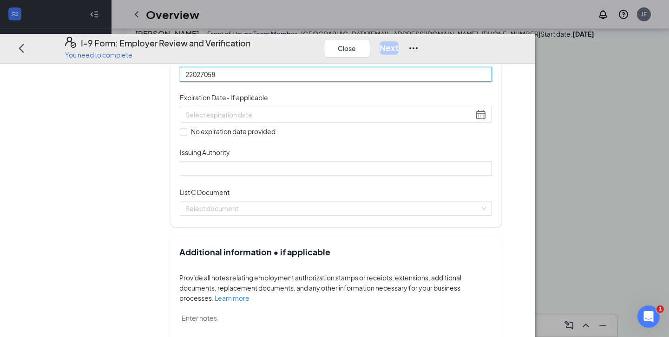
scroll to position [136, 0]
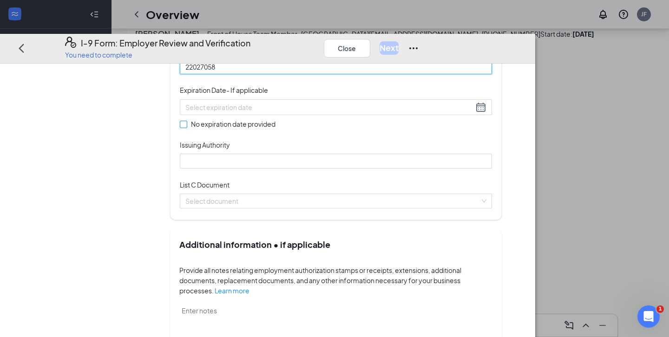
type input "22027058"
click at [187, 128] on span at bounding box center [183, 123] width 7 height 7
click at [186, 127] on input "No expiration date provided" at bounding box center [183, 123] width 7 height 7
checkbox input "true"
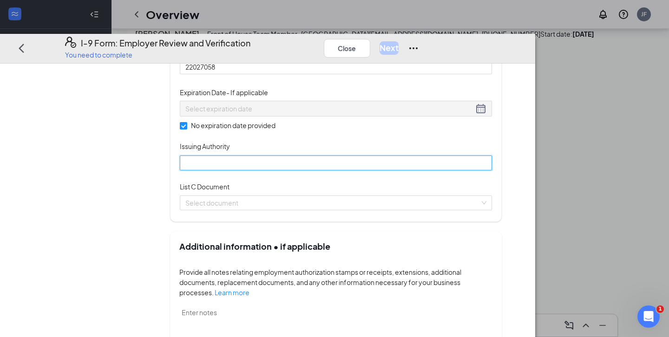
click at [257, 170] on input "Issuing Authority" at bounding box center [336, 162] width 312 height 15
click at [266, 170] on input "Issuing Authority" at bounding box center [336, 162] width 312 height 15
type input "Cristo Rey Atlanta"
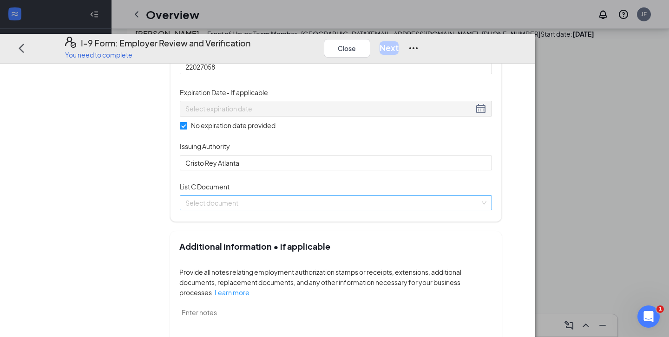
click at [285, 210] on input "search" at bounding box center [332, 203] width 295 height 14
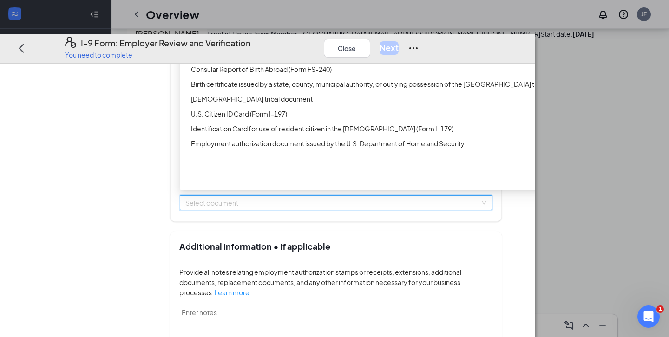
click at [302, 29] on div "Unrestricted Social Security Card" at bounding box center [370, 24] width 359 height 10
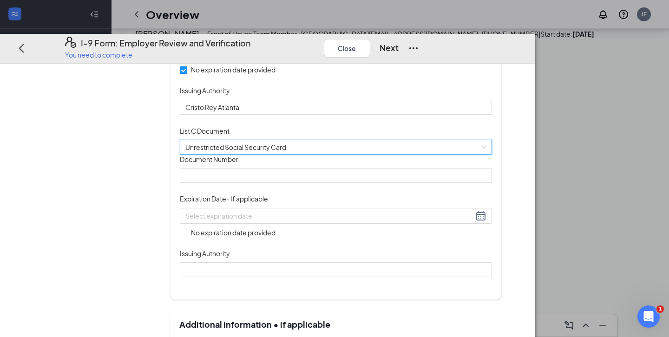
scroll to position [270, 0]
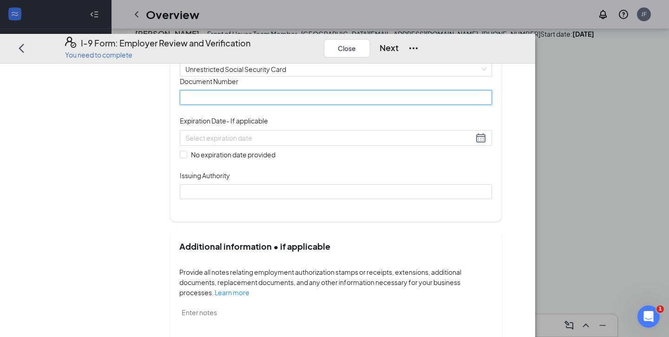
click at [271, 105] on input "Document Number" at bounding box center [336, 97] width 312 height 15
type input "672388549"
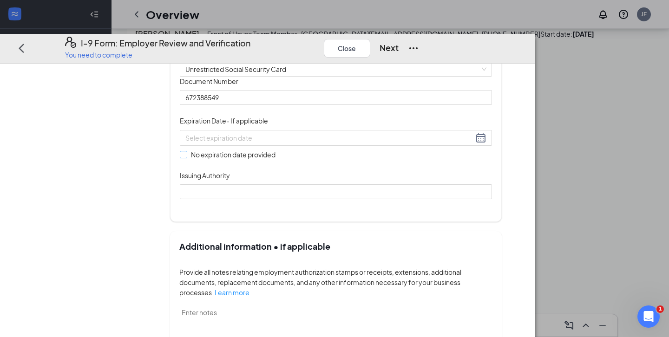
click at [186, 158] on input "No expiration date provided" at bounding box center [183, 154] width 7 height 7
checkbox input "true"
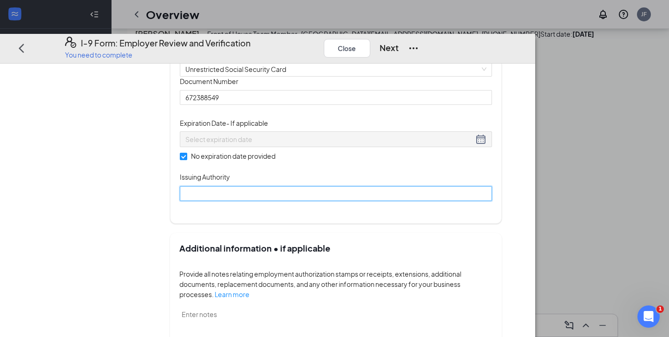
click at [246, 201] on input "Issuing Authority" at bounding box center [336, 193] width 312 height 15
type input "Social Security Administration"
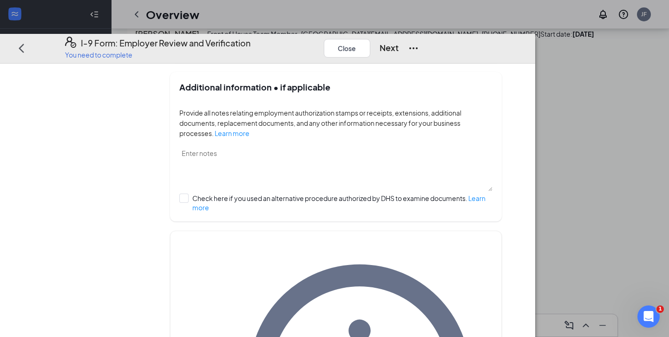
scroll to position [491, 0]
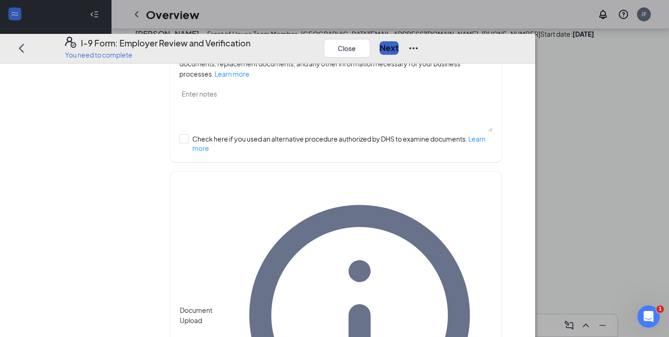
click at [399, 41] on button "Next" at bounding box center [389, 47] width 19 height 13
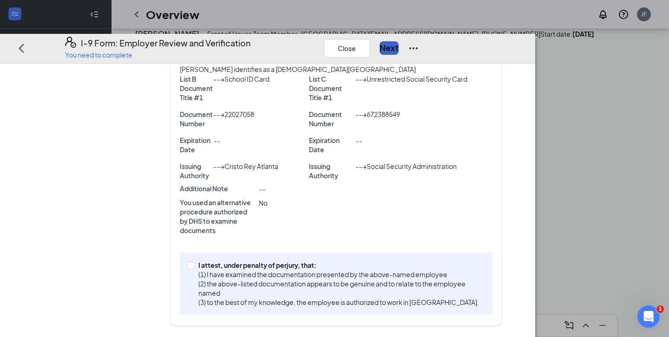
scroll to position [224, 0]
click at [245, 280] on span "I attest, under penalty of [PERSON_NAME], that: (1) I have examined the documen…" at bounding box center [340, 284] width 290 height 46
click at [194, 268] on input "I attest, under penalty of [PERSON_NAME], that: (1) I have examined the documen…" at bounding box center [190, 265] width 7 height 7
checkbox input "true"
click at [399, 41] on button "Next" at bounding box center [389, 47] width 19 height 13
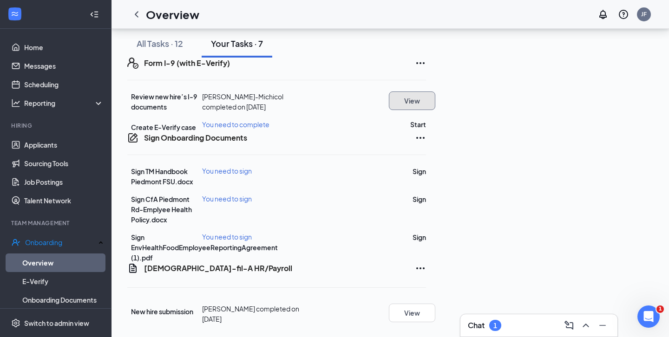
scroll to position [60, 0]
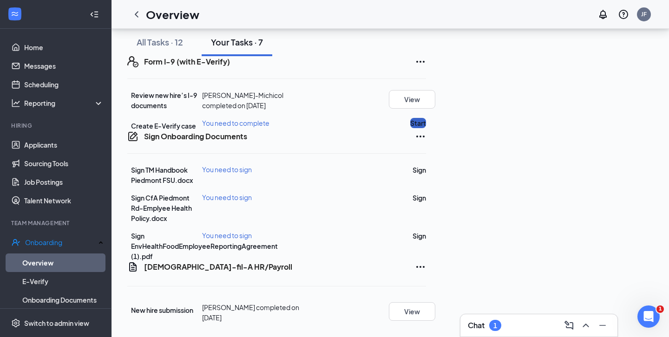
click at [426, 128] on button "Start" at bounding box center [418, 123] width 16 height 10
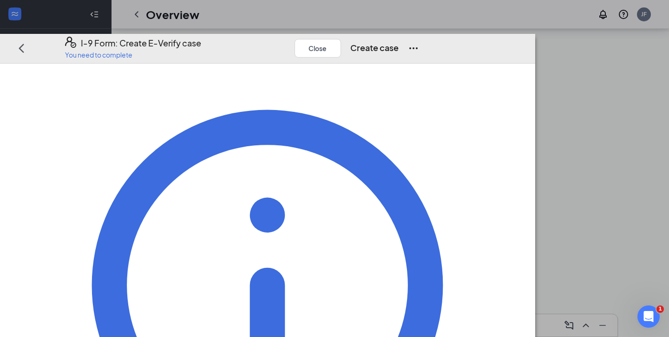
scroll to position [108, 0]
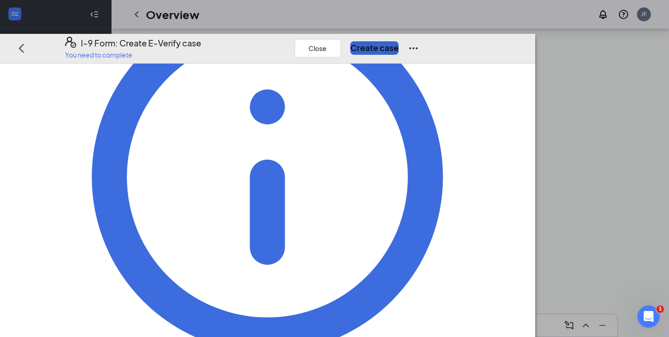
click at [399, 41] on button "Create case" at bounding box center [374, 47] width 48 height 13
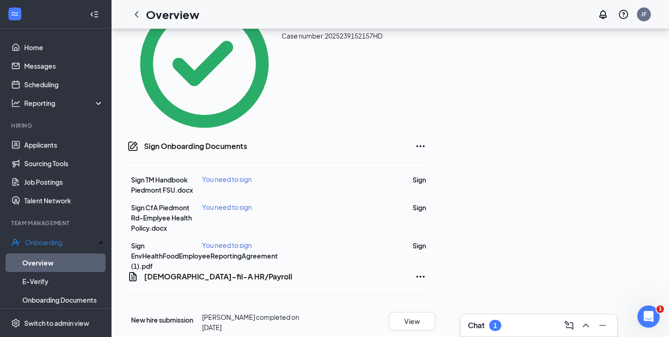
scroll to position [268, 0]
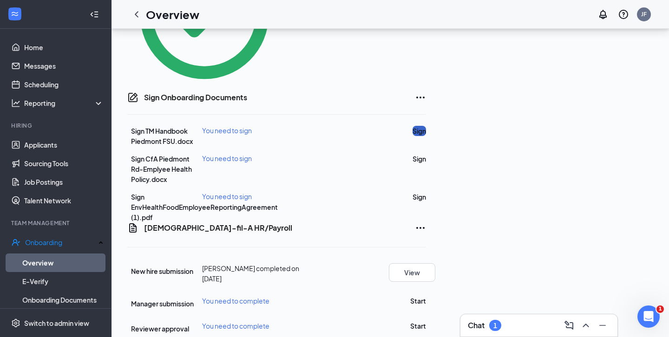
click at [426, 126] on button "Sign" at bounding box center [419, 131] width 13 height 10
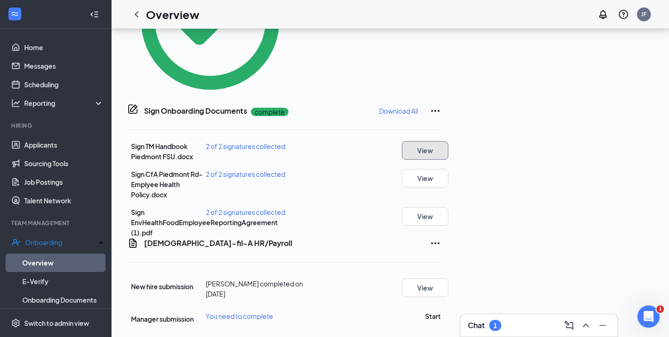
scroll to position [276, 0]
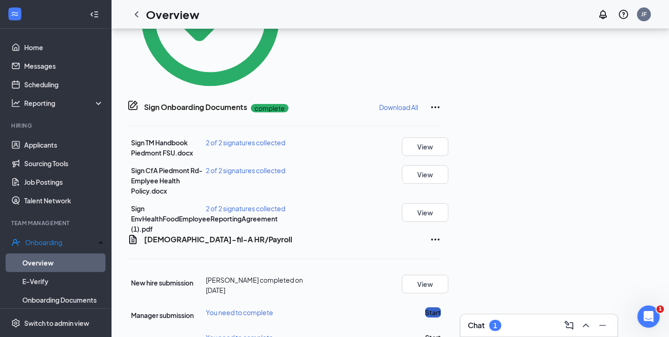
click at [441, 308] on button "Start" at bounding box center [433, 313] width 16 height 10
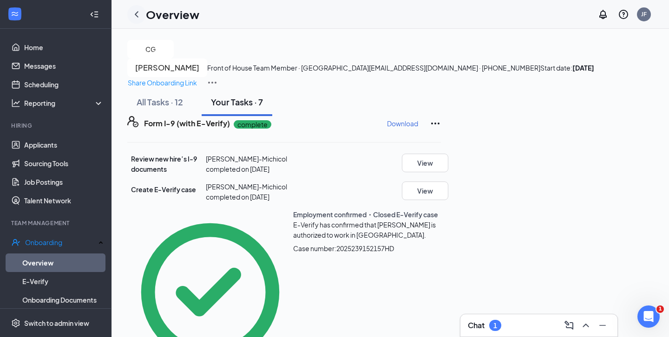
click at [139, 18] on icon "ChevronLeft" at bounding box center [136, 14] width 11 height 11
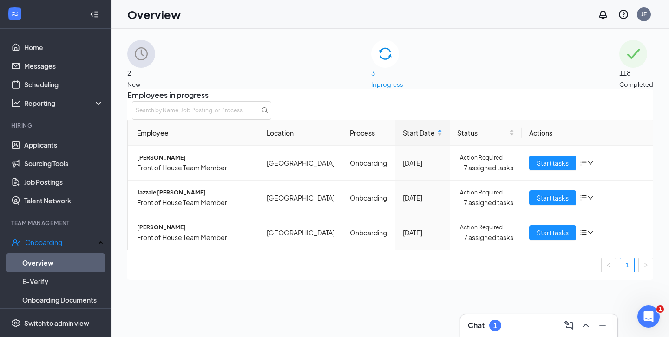
click at [155, 68] on span "2" at bounding box center [141, 73] width 28 height 10
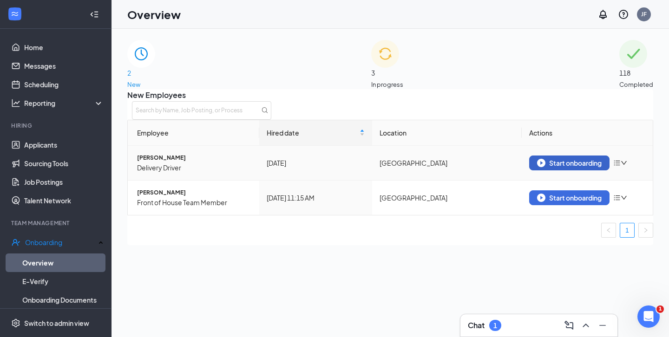
click at [548, 167] on div "Start onboarding" at bounding box center [569, 163] width 65 height 8
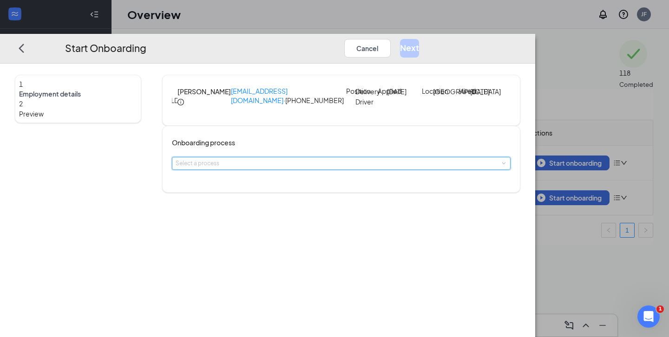
click at [275, 170] on div "Select a process" at bounding box center [341, 164] width 331 height 12
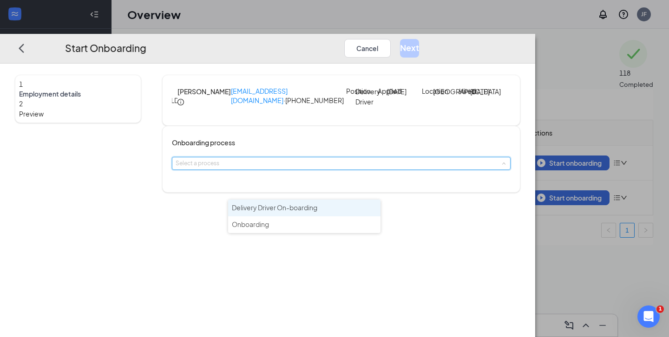
click at [267, 208] on span "Delivery Driver On-boarding" at bounding box center [275, 208] width 86 height 8
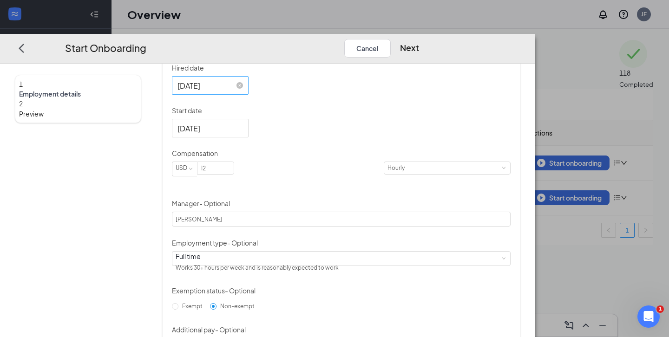
scroll to position [172, 0]
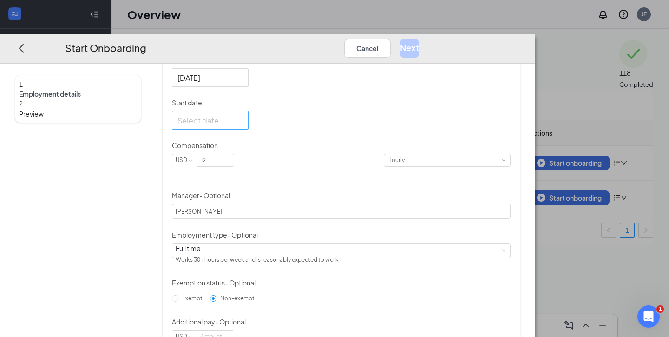
click at [243, 126] on div at bounding box center [211, 120] width 66 height 12
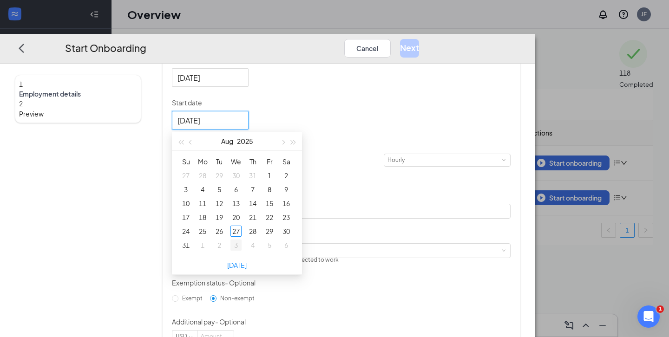
type input "[DATE]"
click at [208, 251] on div "1" at bounding box center [202, 245] width 11 height 11
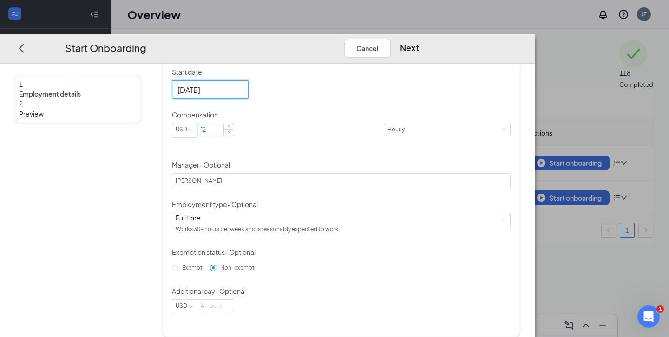
scroll to position [207, 0]
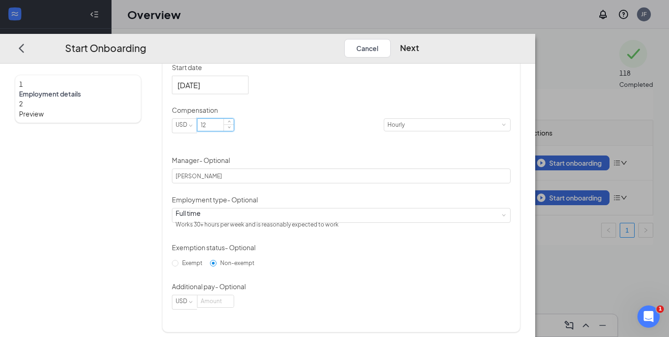
click at [234, 131] on input "12" at bounding box center [216, 125] width 36 height 12
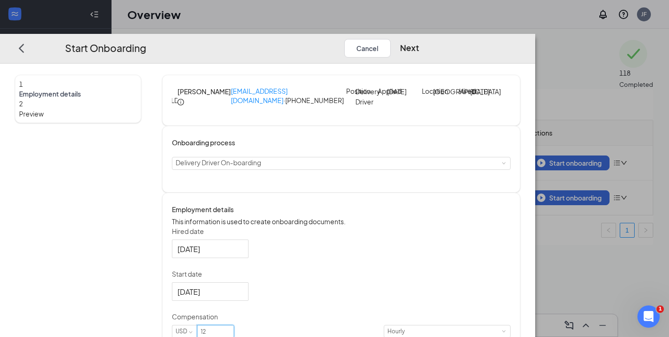
scroll to position [7, 0]
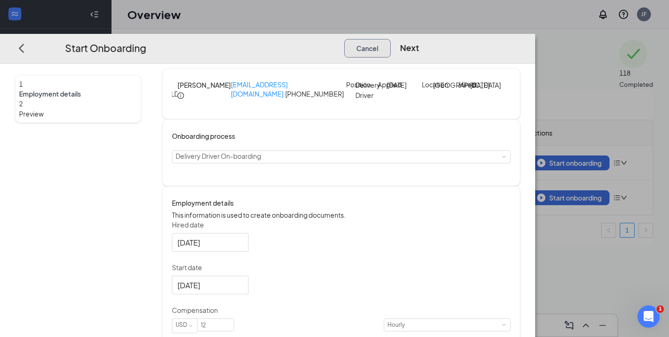
click at [391, 39] on button "Cancel" at bounding box center [367, 48] width 46 height 19
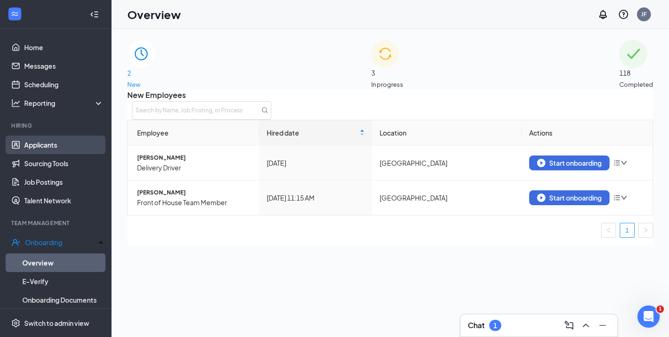
click at [47, 145] on link "Applicants" at bounding box center [63, 145] width 79 height 19
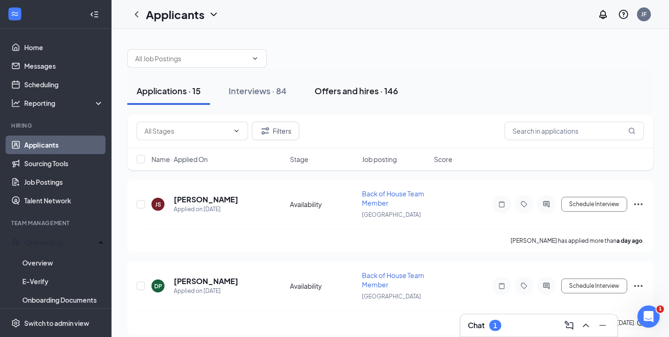
click at [334, 94] on div "Offers and hires · 146" at bounding box center [357, 91] width 84 height 12
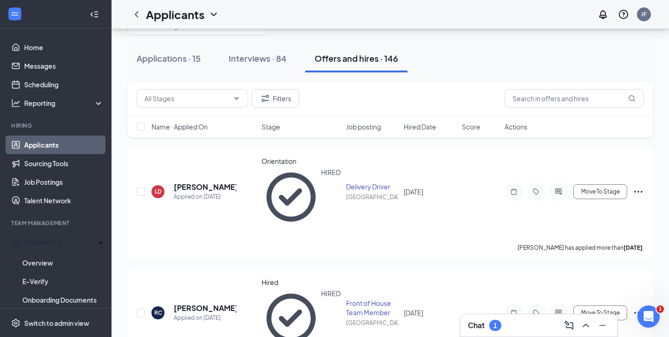
scroll to position [33, 0]
click at [59, 260] on link "Overview" at bounding box center [62, 263] width 81 height 19
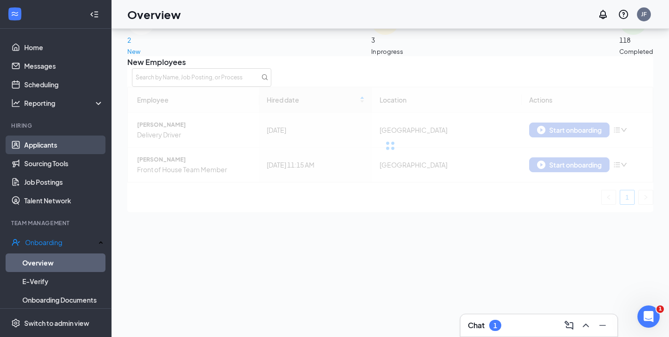
click at [52, 149] on link "Applicants" at bounding box center [63, 145] width 79 height 19
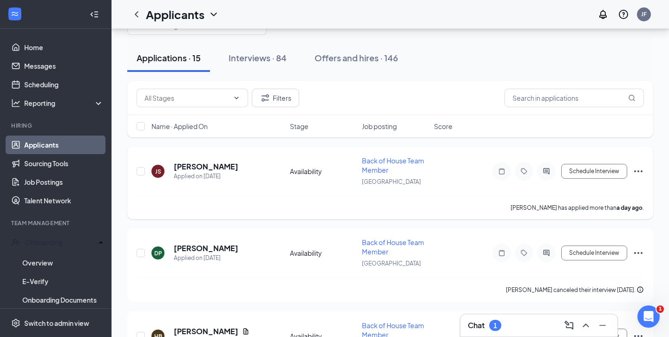
scroll to position [24, 0]
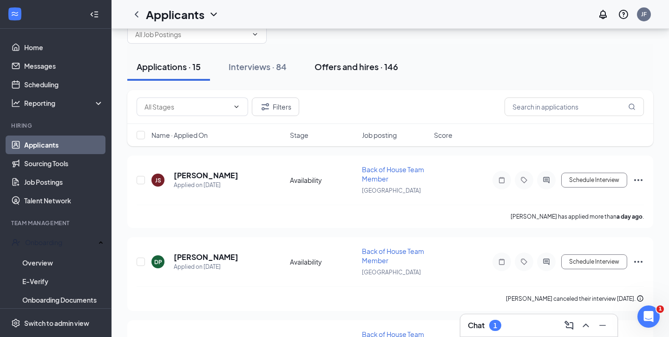
click at [339, 73] on button "Offers and hires · 146" at bounding box center [356, 67] width 102 height 28
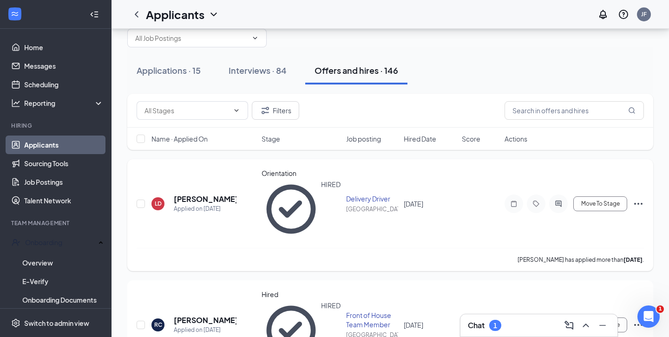
scroll to position [26, 0]
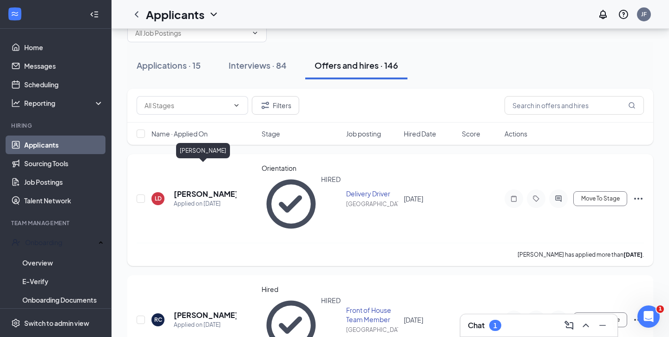
click at [202, 189] on h5 "[PERSON_NAME]" at bounding box center [205, 194] width 63 height 10
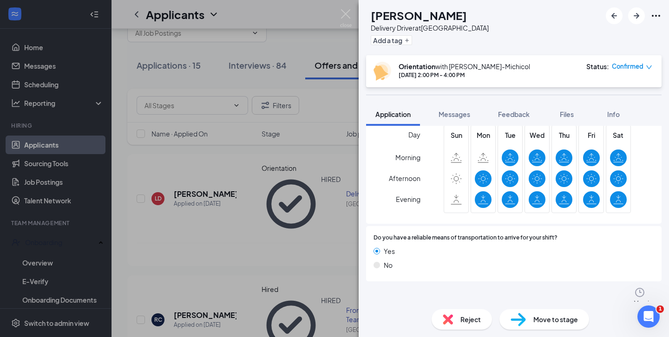
scroll to position [860, 0]
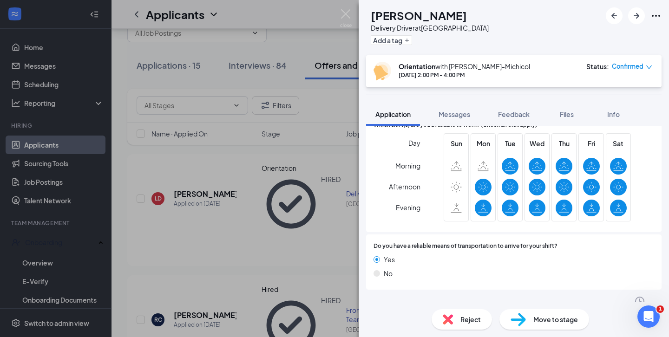
click at [635, 307] on div "Version 1 of 1" at bounding box center [648, 317] width 27 height 20
click at [646, 328] on icon "ChevronDown" at bounding box center [640, 333] width 11 height 11
click at [374, 316] on icon "ChevronDown" at bounding box center [372, 318] width 6 height 4
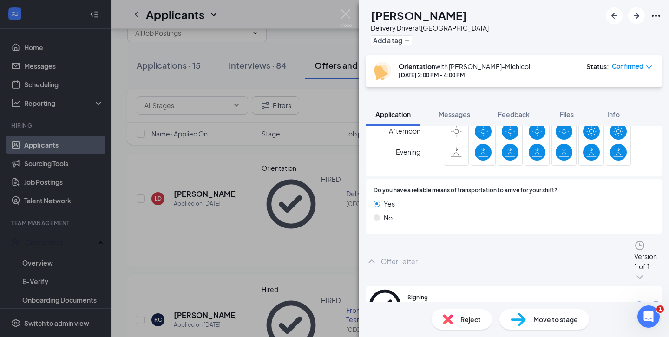
scroll to position [917, 0]
click at [635, 301] on icon "Eye" at bounding box center [639, 304] width 9 height 7
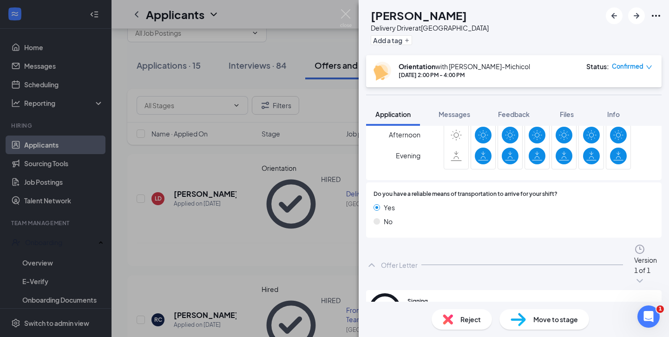
click at [225, 188] on div "LD [PERSON_NAME] Delivery Driver at [GEOGRAPHIC_DATA] Add a tag Orientation wit…" at bounding box center [334, 168] width 669 height 337
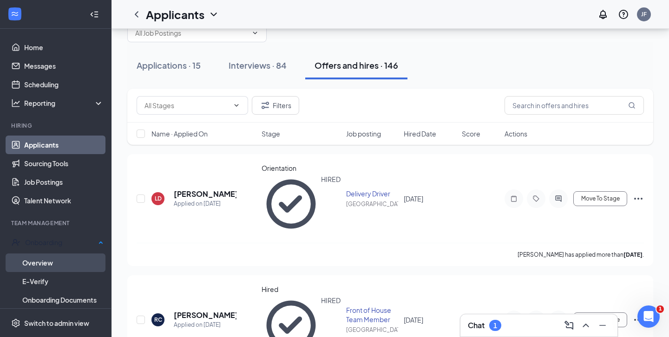
click at [39, 261] on link "Overview" at bounding box center [62, 263] width 81 height 19
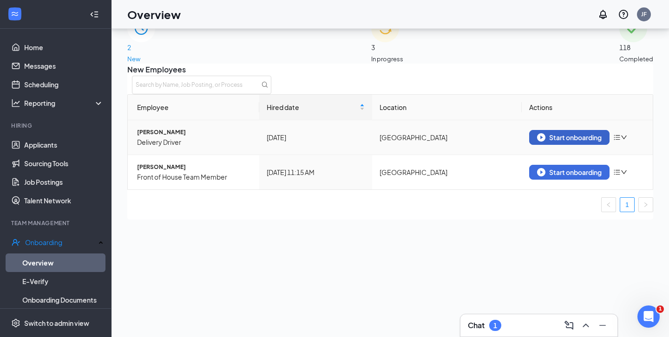
click at [559, 142] on div "Start onboarding" at bounding box center [569, 137] width 65 height 8
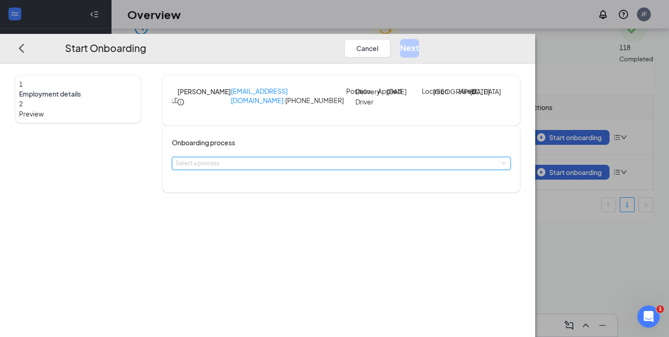
click at [269, 170] on div "Select a process" at bounding box center [341, 164] width 331 height 12
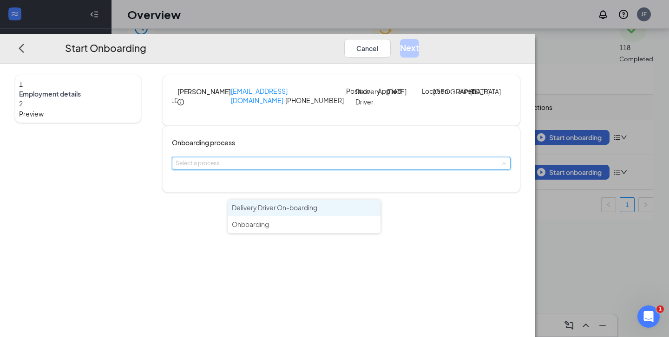
click at [259, 206] on span "Delivery Driver On-boarding" at bounding box center [275, 208] width 86 height 8
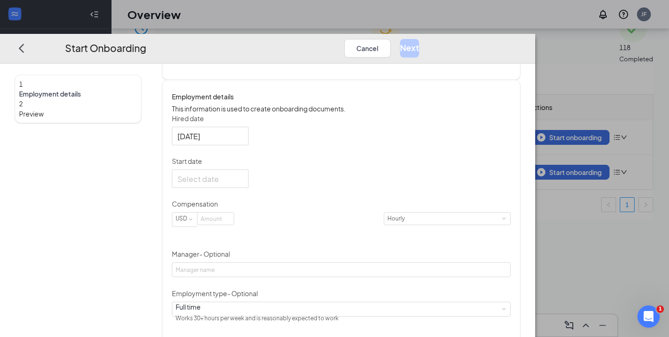
scroll to position [124, 0]
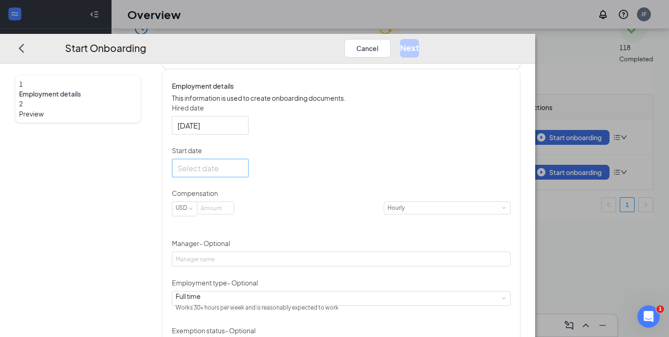
click at [243, 174] on div at bounding box center [211, 168] width 66 height 12
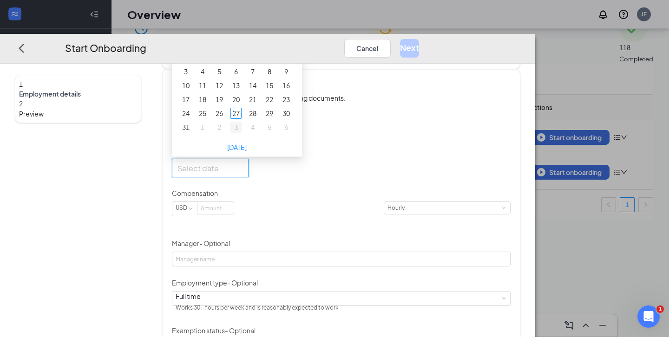
type input "[DATE]"
click at [242, 133] on div "3" at bounding box center [236, 127] width 11 height 11
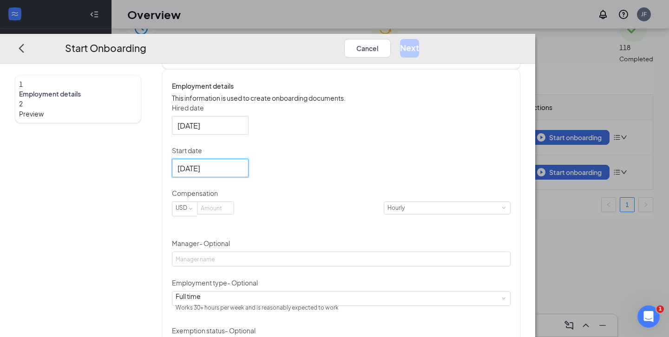
scroll to position [171, 0]
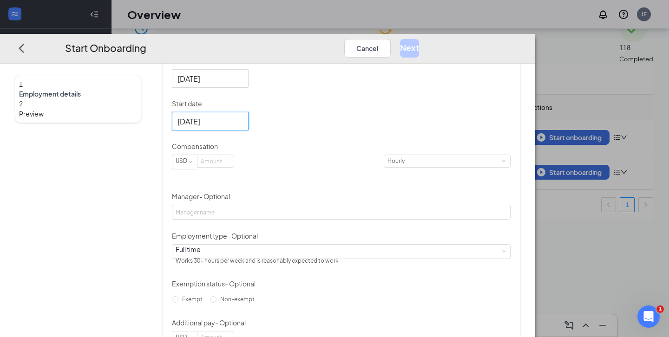
click at [271, 213] on form "Hired date [DATE] Start date [DATE] [DATE] Su Mo Tu We Th Fr Sa 31 1 2 3 4 5 6 …" at bounding box center [341, 201] width 339 height 290
click at [234, 167] on input at bounding box center [216, 161] width 36 height 12
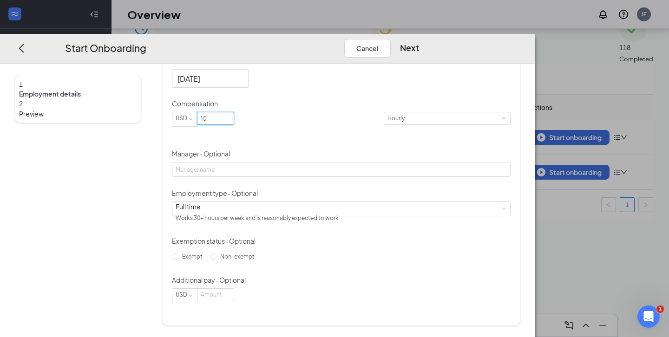
scroll to position [218, 0]
type input "10"
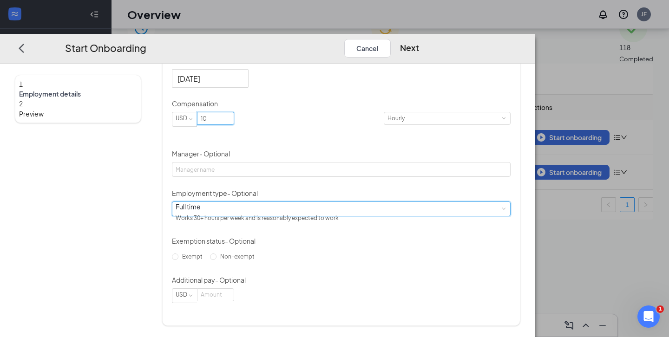
click at [273, 216] on div "Full time Works 30+ hours per week and is reasonably expected to work" at bounding box center [341, 209] width 331 height 14
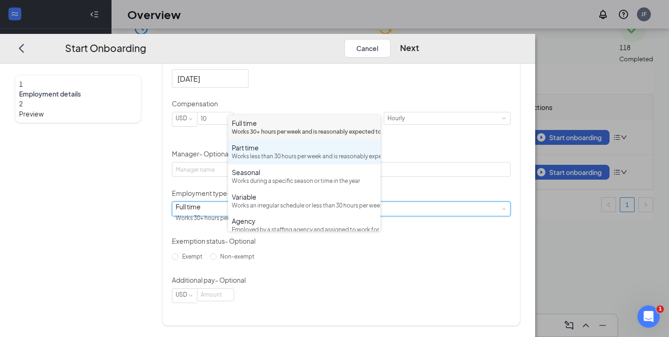
click at [258, 152] on div "Part time" at bounding box center [304, 147] width 145 height 9
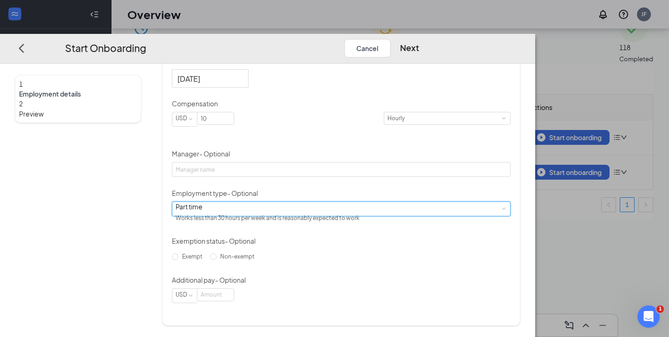
scroll to position [251, 0]
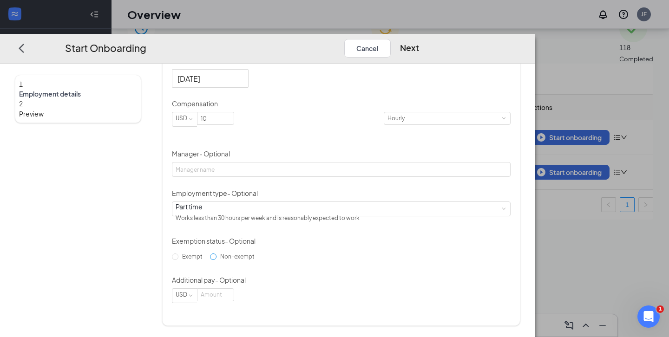
click at [239, 260] on span "Non-exempt" at bounding box center [238, 256] width 42 height 7
click at [217, 260] on input "Non-exempt" at bounding box center [213, 256] width 7 height 7
radio input "true"
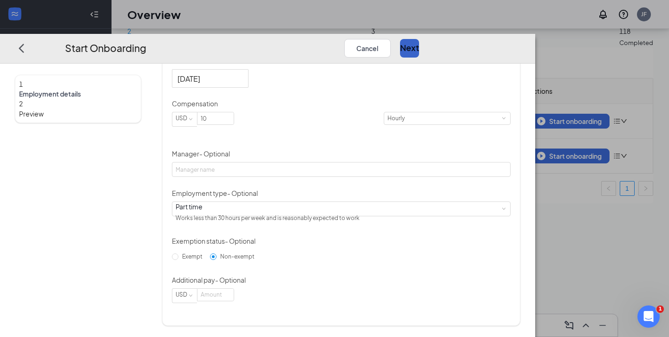
click at [419, 39] on button "Next" at bounding box center [409, 48] width 19 height 19
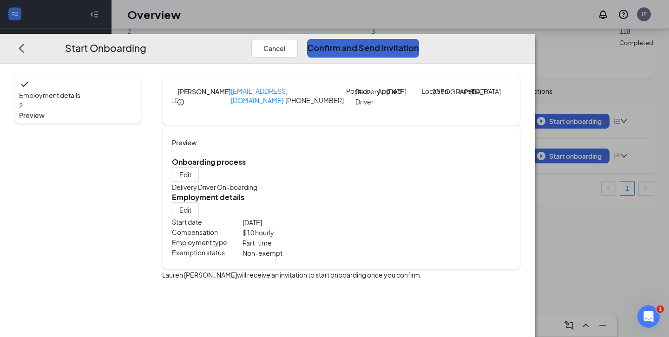
scroll to position [0, 0]
click at [419, 39] on button "Confirm and Send Invitation" at bounding box center [363, 48] width 112 height 19
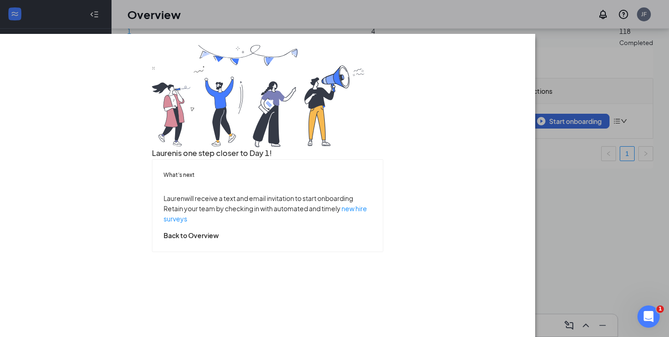
scroll to position [32, 0]
click at [219, 241] on button "Back to Overview" at bounding box center [191, 236] width 55 height 10
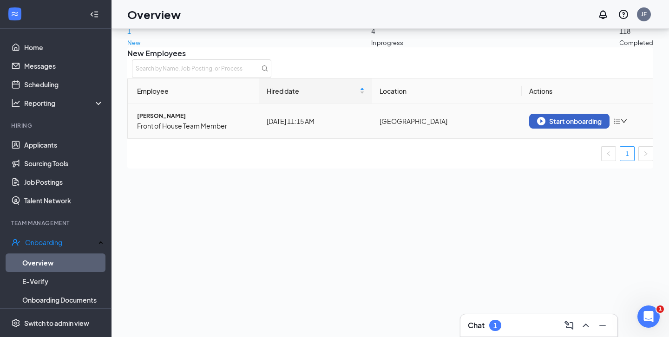
click at [557, 126] on div "Start onboarding" at bounding box center [569, 121] width 65 height 8
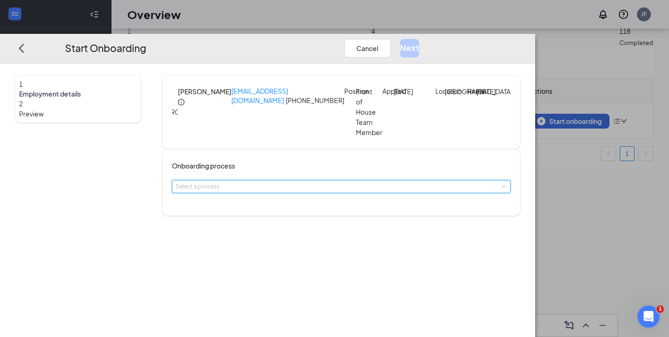
click at [264, 191] on div "Select a process" at bounding box center [341, 187] width 331 height 12
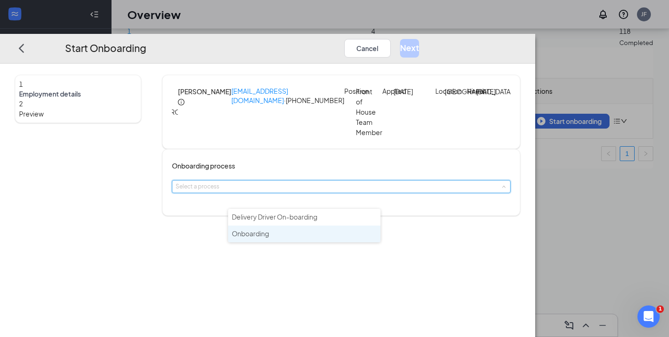
click at [250, 236] on span "Onboarding" at bounding box center [250, 234] width 37 height 8
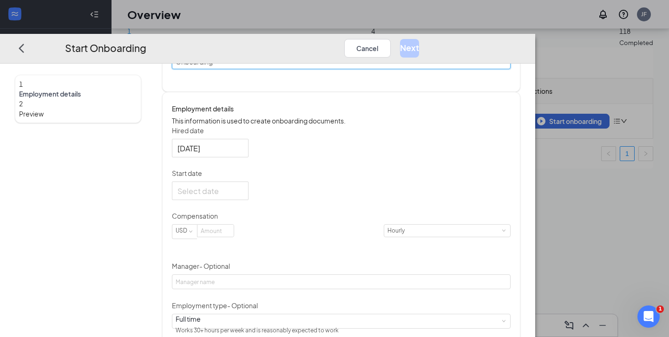
scroll to position [146, 0]
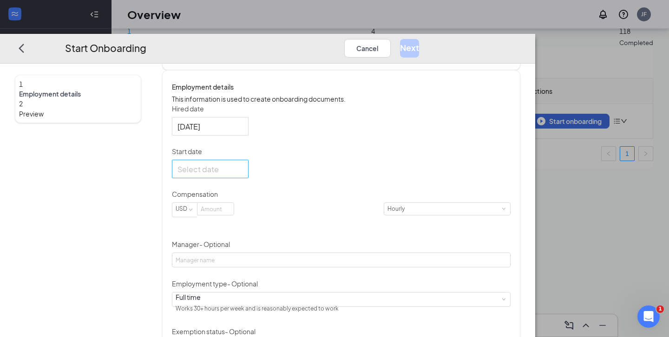
click at [243, 175] on div at bounding box center [211, 169] width 66 height 12
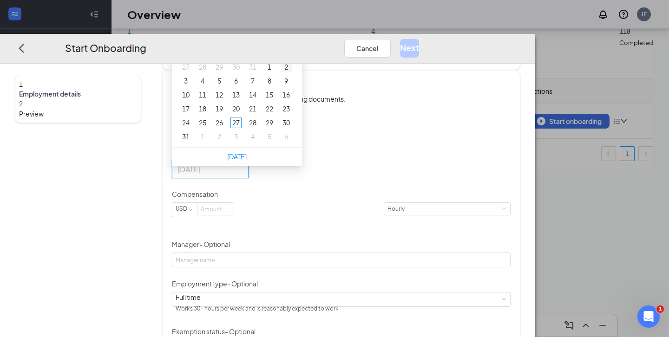
type input "[DATE]"
click at [288, 42] on button "button" at bounding box center [283, 32] width 10 height 19
type input "[DATE]"
click at [208, 86] on div "8" at bounding box center [202, 80] width 11 height 11
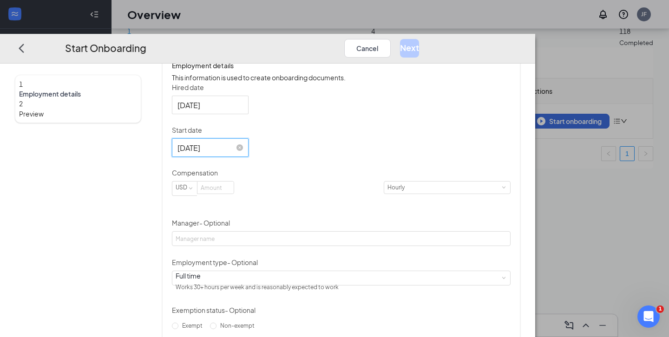
scroll to position [170, 0]
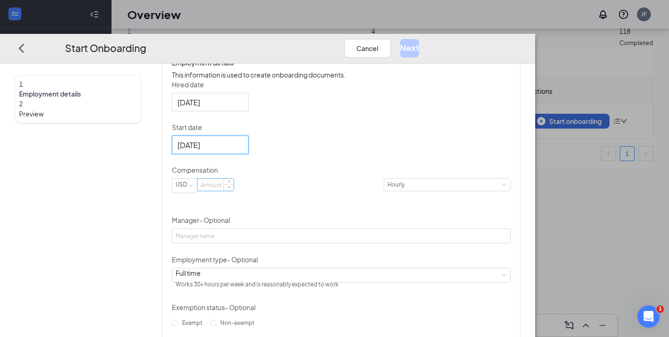
click at [234, 191] on input at bounding box center [216, 185] width 36 height 12
type input "12"
click at [433, 189] on div "Hired date [DATE] Start date [DATE] [DATE] Su Mo Tu We Th Fr Sa 31 1 2 3 4 5 6 …" at bounding box center [341, 225] width 339 height 290
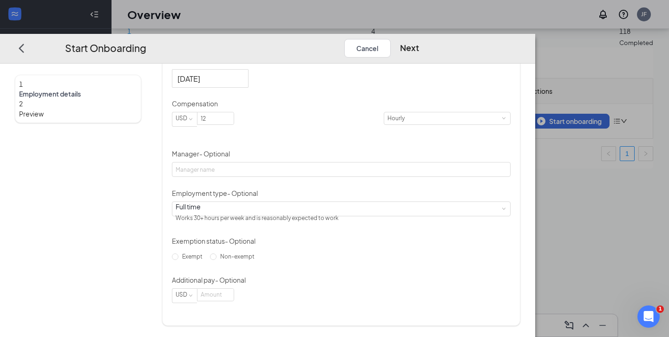
scroll to position [261, 0]
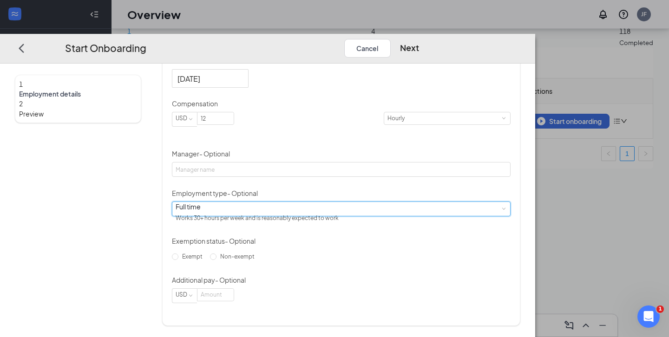
click at [370, 214] on div "Full time Works 30+ hours per week and is reasonably expected to work" at bounding box center [341, 209] width 331 height 14
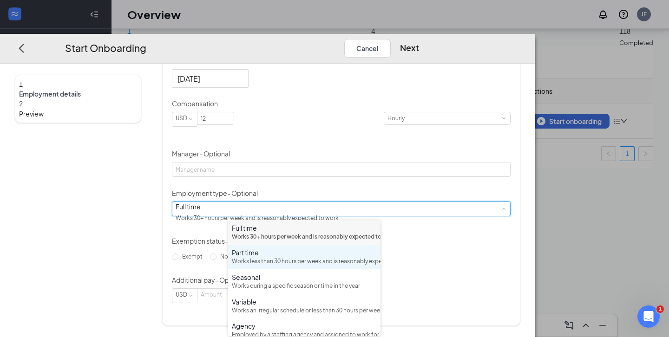
click at [295, 258] on div "Part time" at bounding box center [304, 252] width 145 height 9
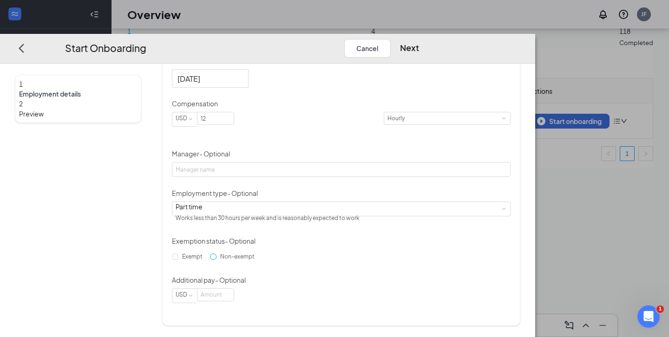
click at [258, 260] on span "Non-exempt" at bounding box center [238, 256] width 42 height 7
click at [217, 260] on input "Non-exempt" at bounding box center [213, 256] width 7 height 7
radio input "true"
click at [419, 39] on button "Next" at bounding box center [409, 48] width 19 height 19
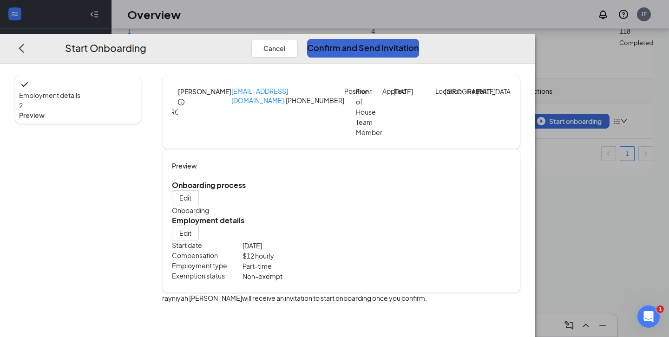
scroll to position [0, 0]
click at [419, 39] on button "Confirm and Send Invitation" at bounding box center [363, 48] width 112 height 19
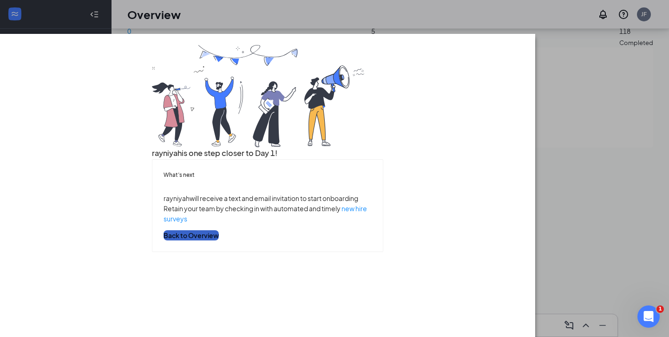
click at [219, 241] on button "Back to Overview" at bounding box center [191, 236] width 55 height 10
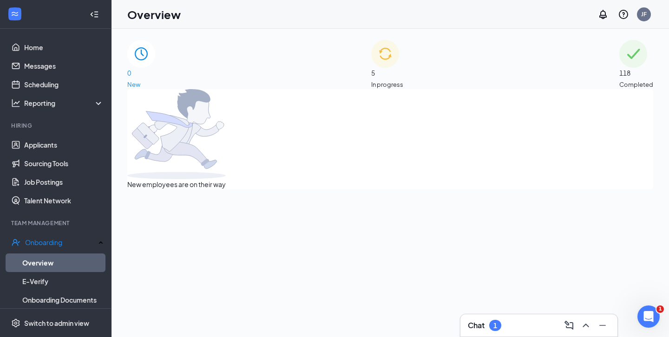
click at [492, 316] on div "Chat 1" at bounding box center [539, 326] width 157 height 22
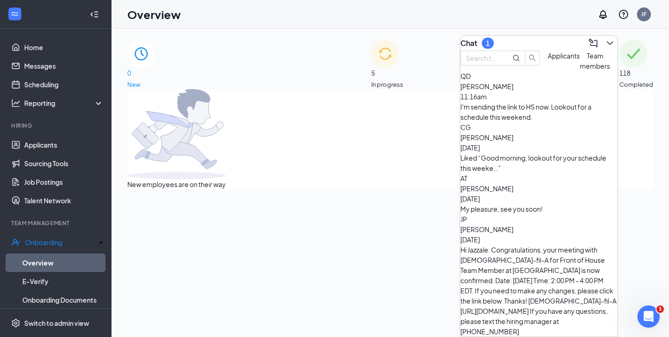
click at [548, 60] on span "Applicants" at bounding box center [564, 56] width 32 height 8
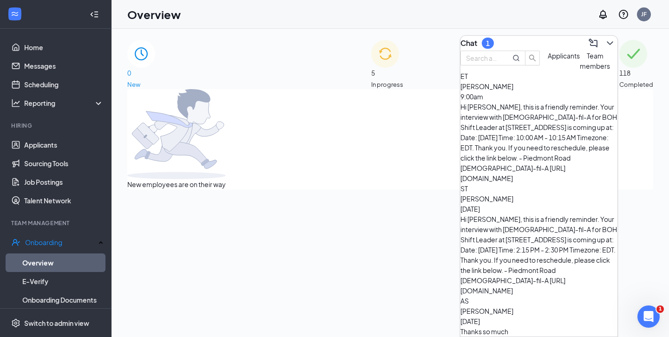
click at [543, 132] on div "ET [PERSON_NAME] 9:00am Hi [PERSON_NAME], this is a friendly reminder. Your int…" at bounding box center [539, 127] width 157 height 112
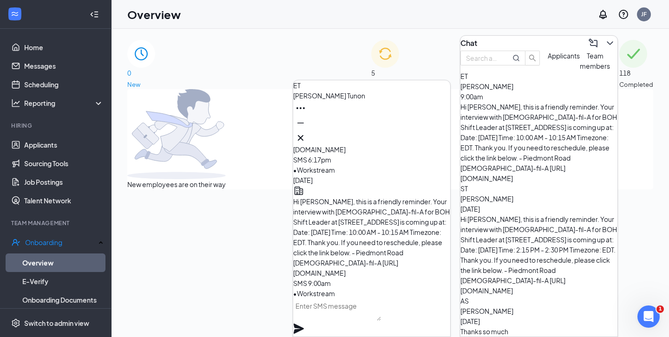
scroll to position [16, 0]
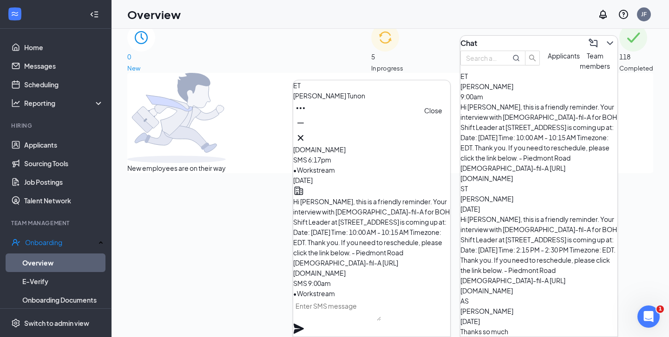
click at [306, 132] on icon "Cross" at bounding box center [300, 137] width 11 height 11
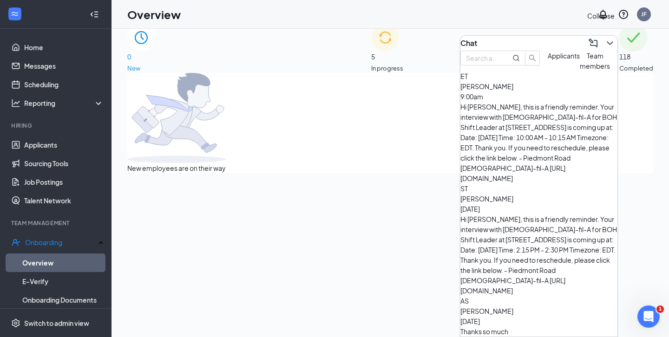
click at [605, 40] on icon "ChevronDown" at bounding box center [610, 43] width 11 height 11
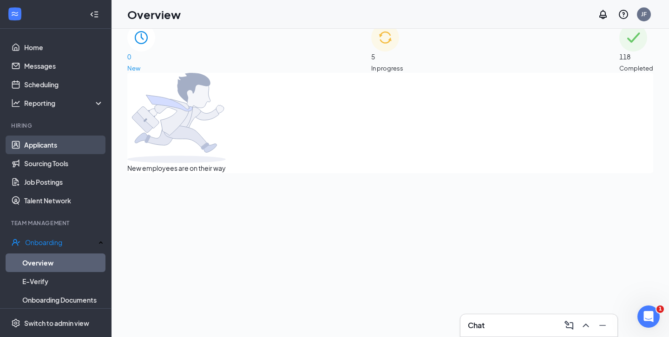
click at [43, 138] on link "Applicants" at bounding box center [63, 145] width 79 height 19
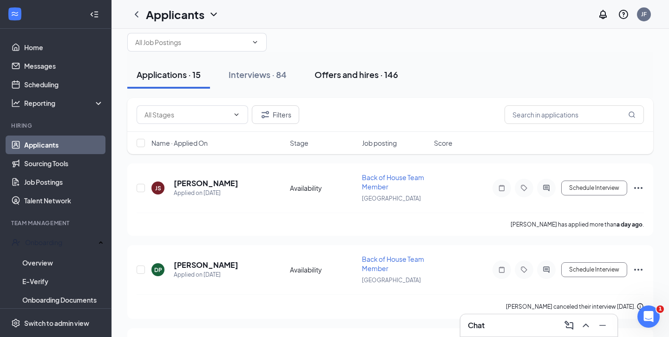
click at [335, 80] on div "Offers and hires · 146" at bounding box center [357, 75] width 84 height 12
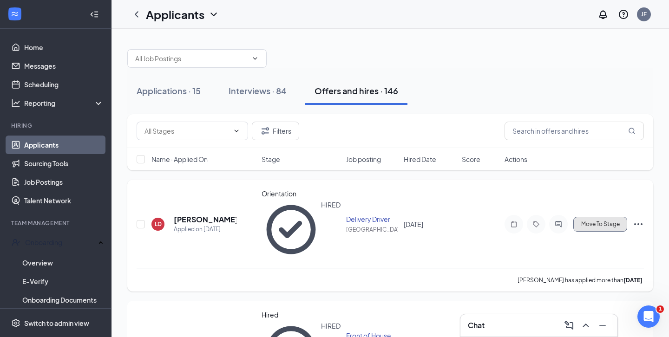
click at [598, 217] on button "Move To Stage" at bounding box center [601, 224] width 54 height 15
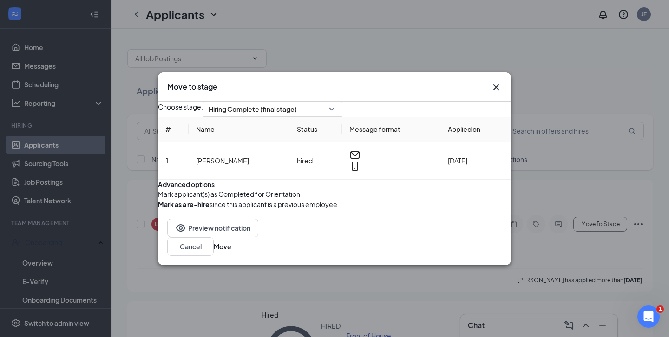
click at [536, 94] on div "Move to stage Choose stage: Hiring Complete (final stage) # Name Status Message…" at bounding box center [334, 168] width 669 height 337
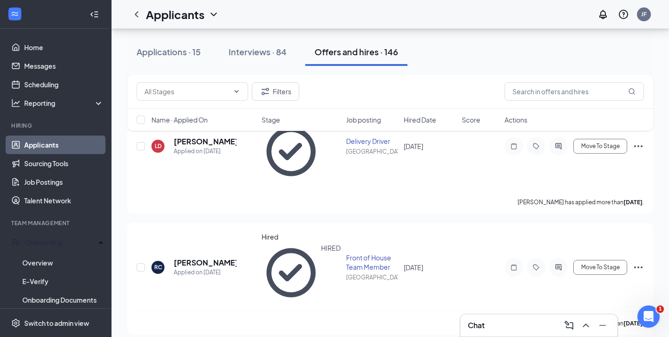
scroll to position [104, 0]
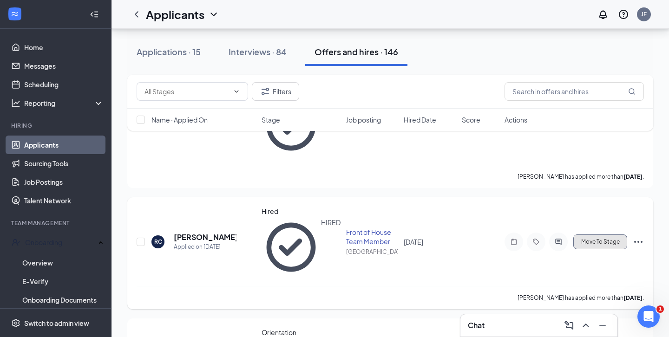
click at [578, 235] on button "Move To Stage" at bounding box center [601, 242] width 54 height 15
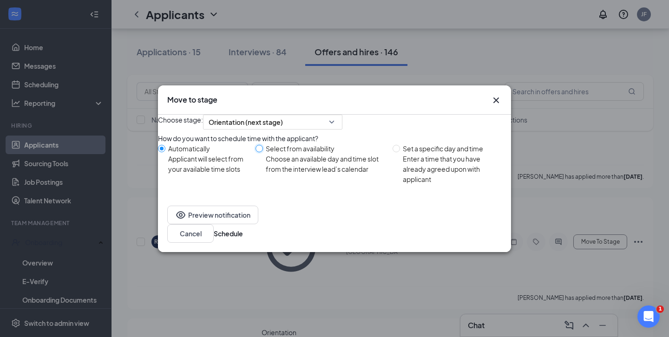
click at [263, 152] on input "Select from availability Choose an available day and time slot from the intervi…" at bounding box center [259, 148] width 7 height 7
radio input "true"
radio input "false"
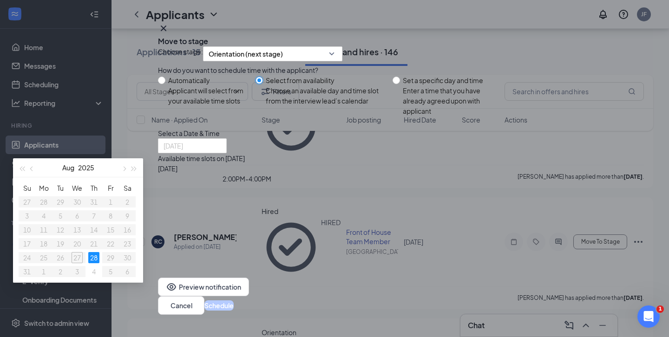
click at [99, 264] on div "28" at bounding box center [93, 257] width 11 height 11
click at [336, 184] on div "2:00PM - 4:00PM" at bounding box center [247, 179] width 178 height 10
click at [234, 301] on button "Schedule" at bounding box center [219, 306] width 29 height 10
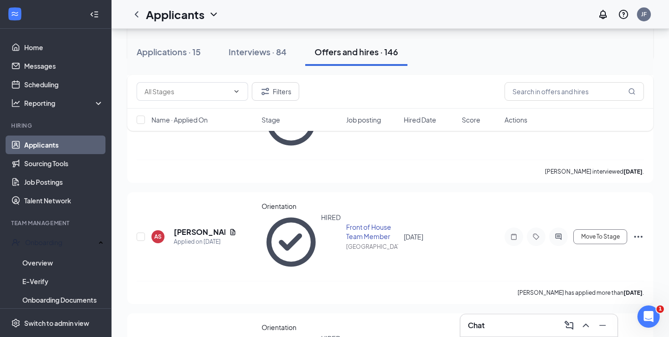
scroll to position [460, 0]
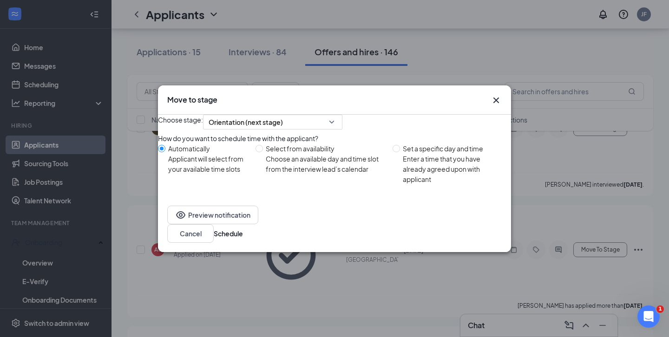
click at [357, 135] on div "Choose stage: Orientation (next stage) How do you want to schedule time with th…" at bounding box center [334, 156] width 353 height 82
click at [337, 129] on span "Orientation (next stage)" at bounding box center [273, 122] width 128 height 14
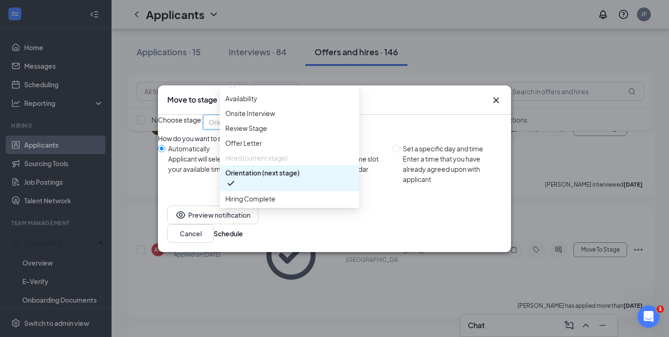
scroll to position [53, 0]
click at [284, 194] on span "Hiring Complete" at bounding box center [289, 199] width 128 height 10
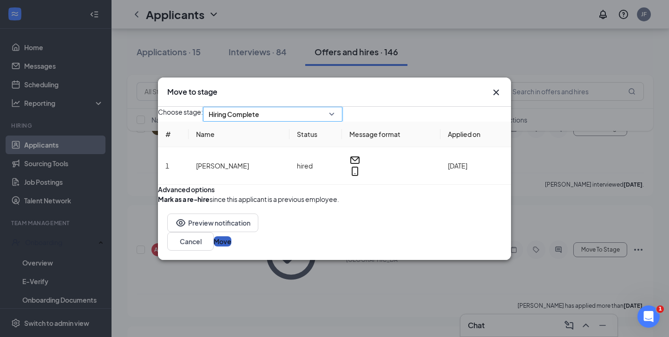
click at [231, 247] on button "Move" at bounding box center [223, 242] width 18 height 10
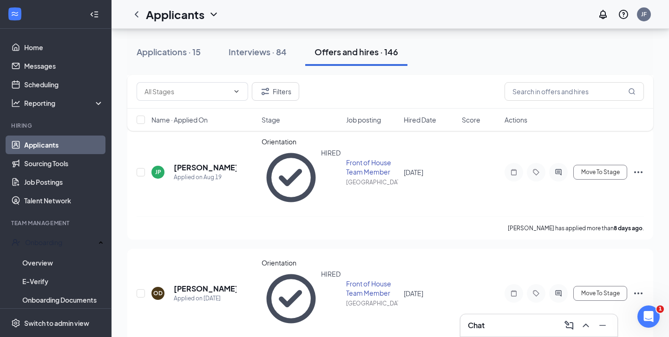
scroll to position [316, 0]
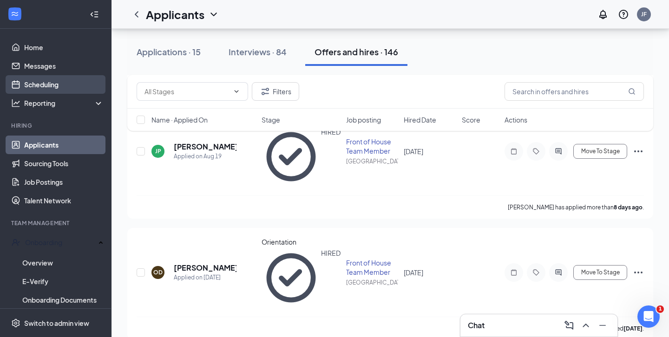
click at [36, 86] on link "Scheduling" at bounding box center [63, 84] width 79 height 19
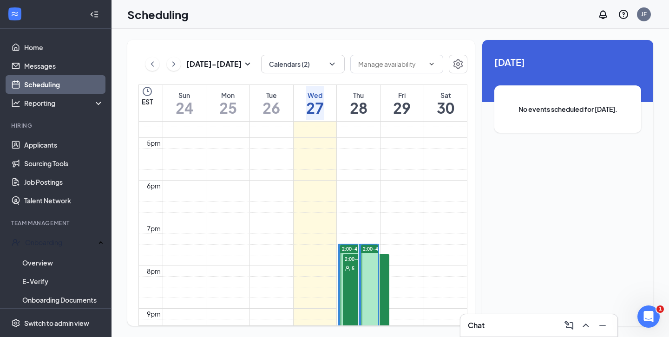
scroll to position [718, 0]
click at [351, 287] on div "2:00-4:00 PM 5" at bounding box center [366, 300] width 46 height 106
